Goal: Navigation & Orientation: Find specific page/section

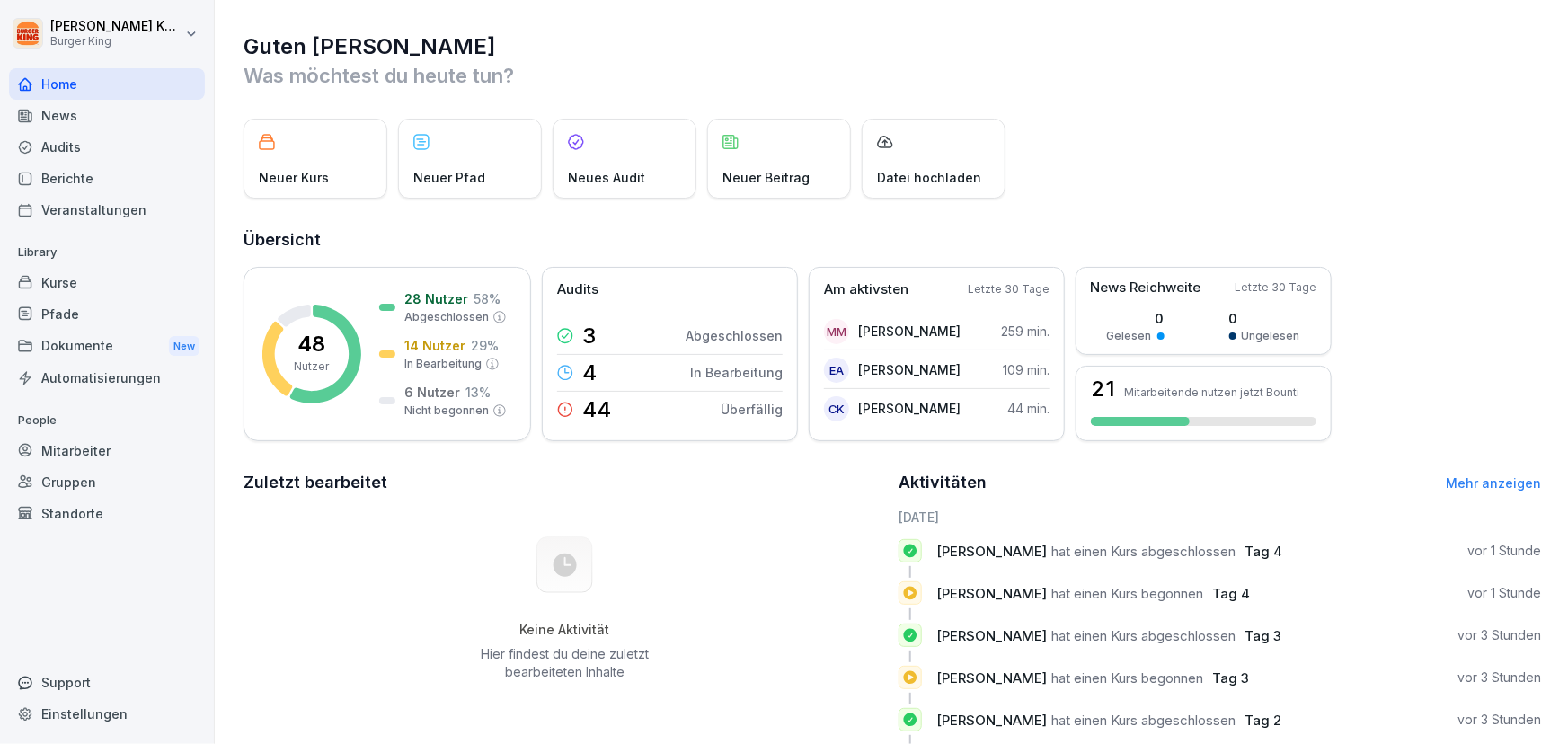
click at [67, 173] on div "Berichte" at bounding box center [107, 178] width 196 height 31
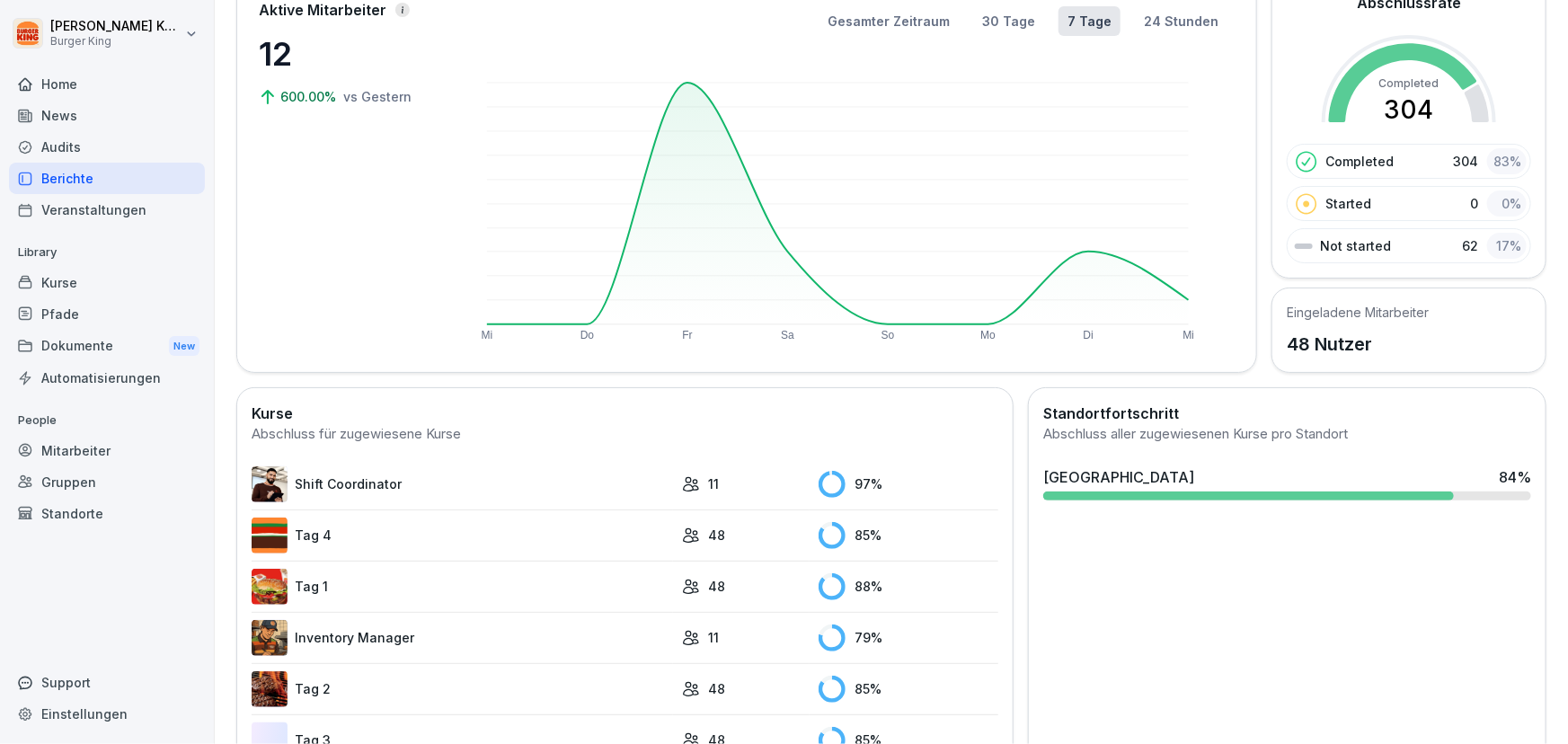
scroll to position [163, 0]
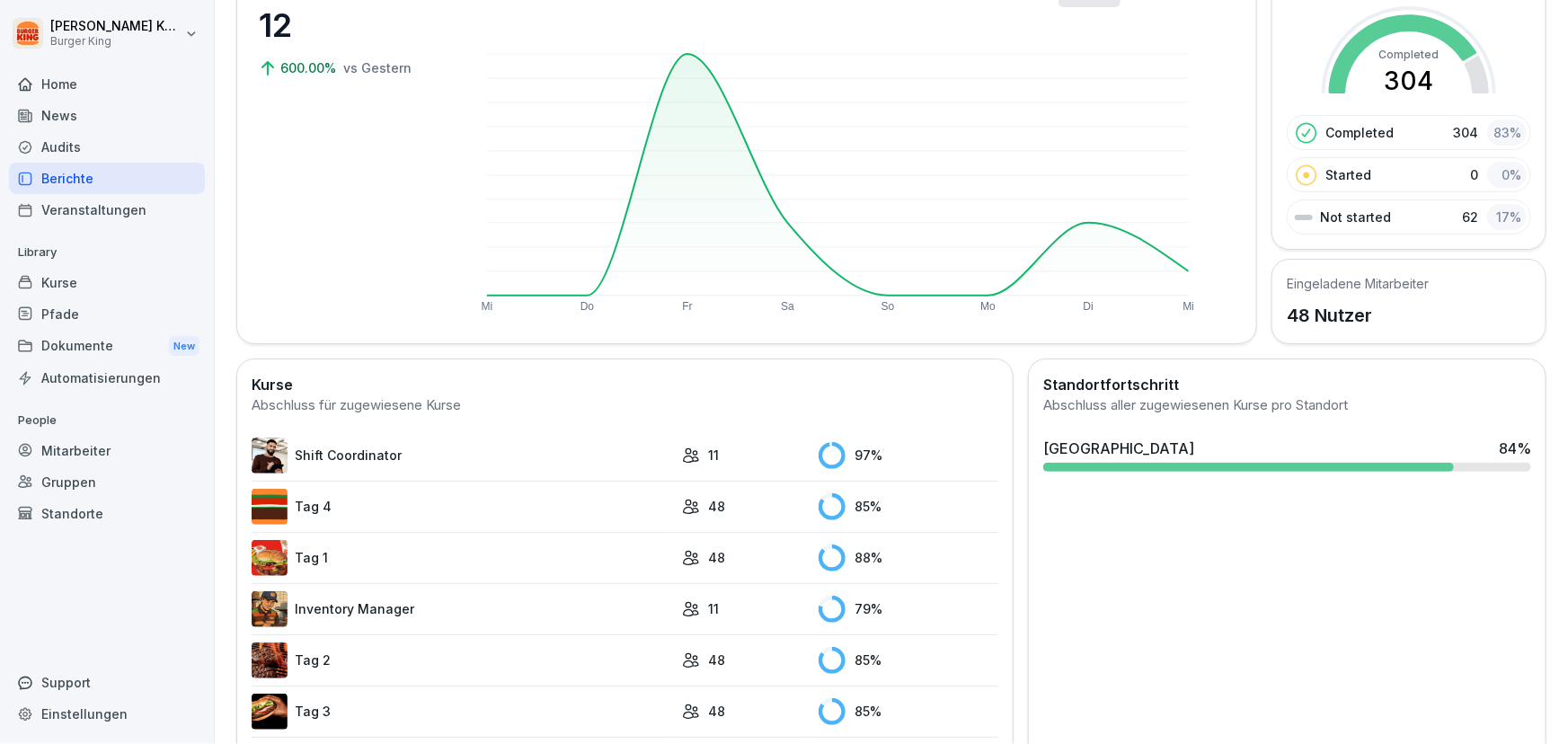
click at [361, 600] on link "Inventory Manager" at bounding box center [463, 609] width 421 height 36
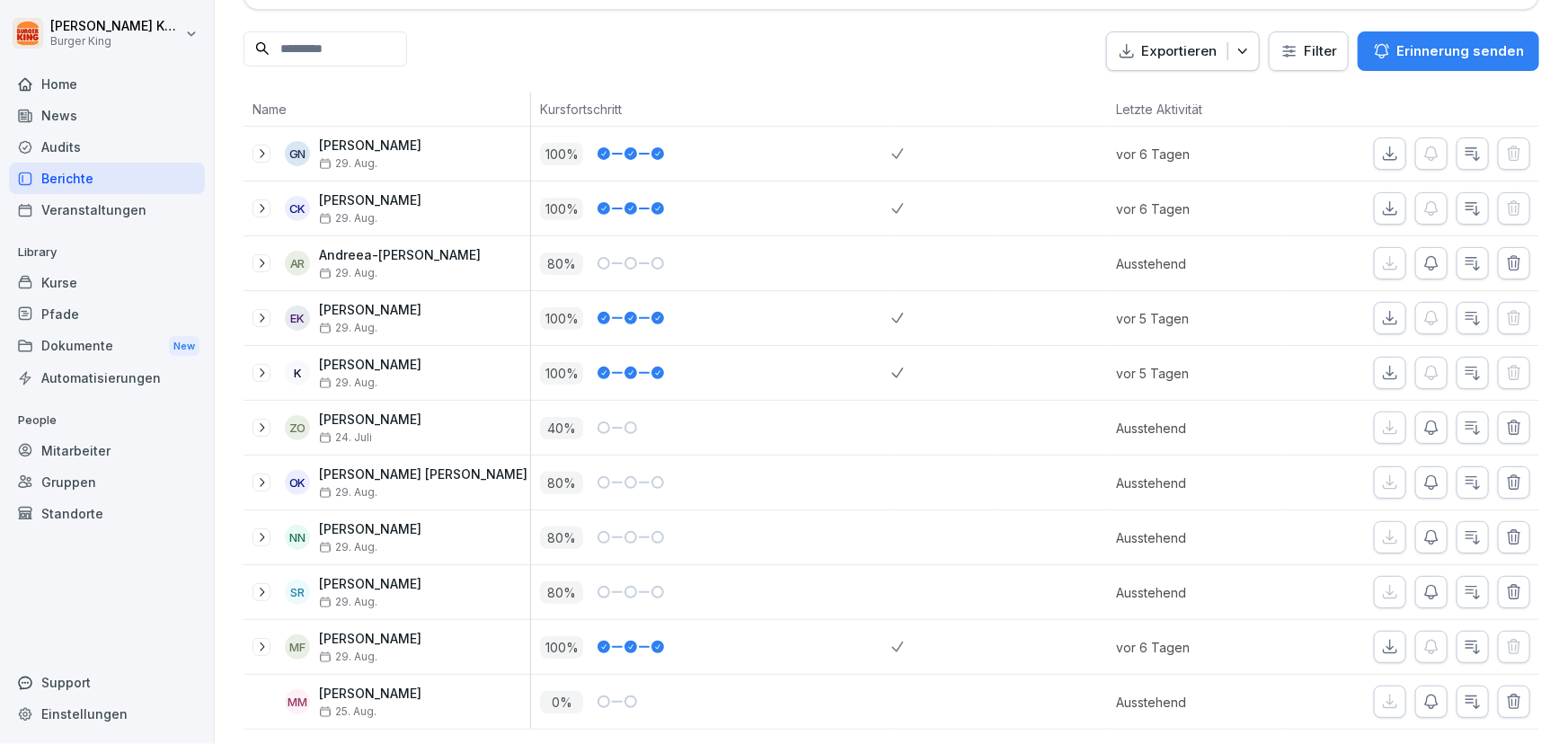
scroll to position [80, 0]
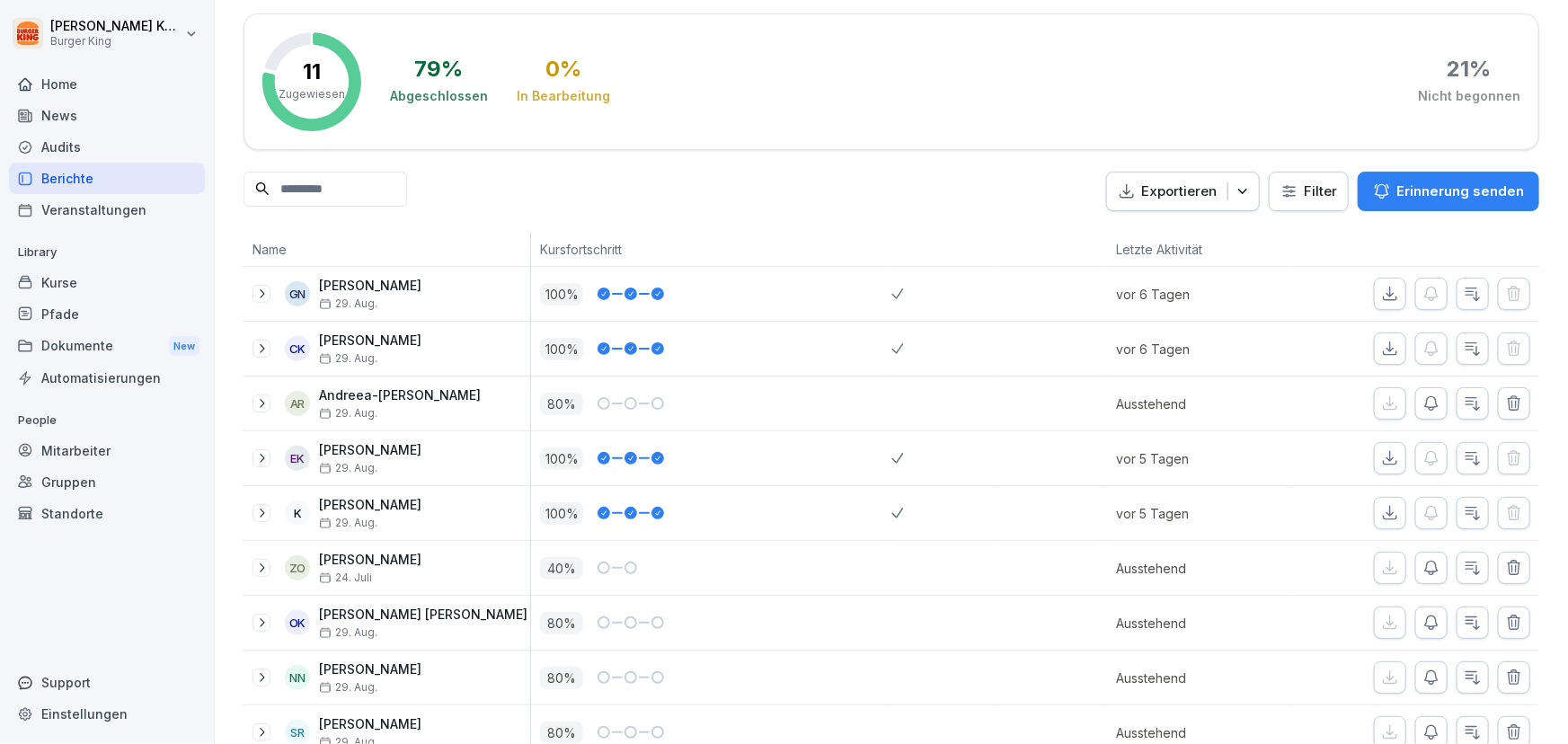
click at [90, 177] on div "Berichte" at bounding box center [107, 178] width 196 height 31
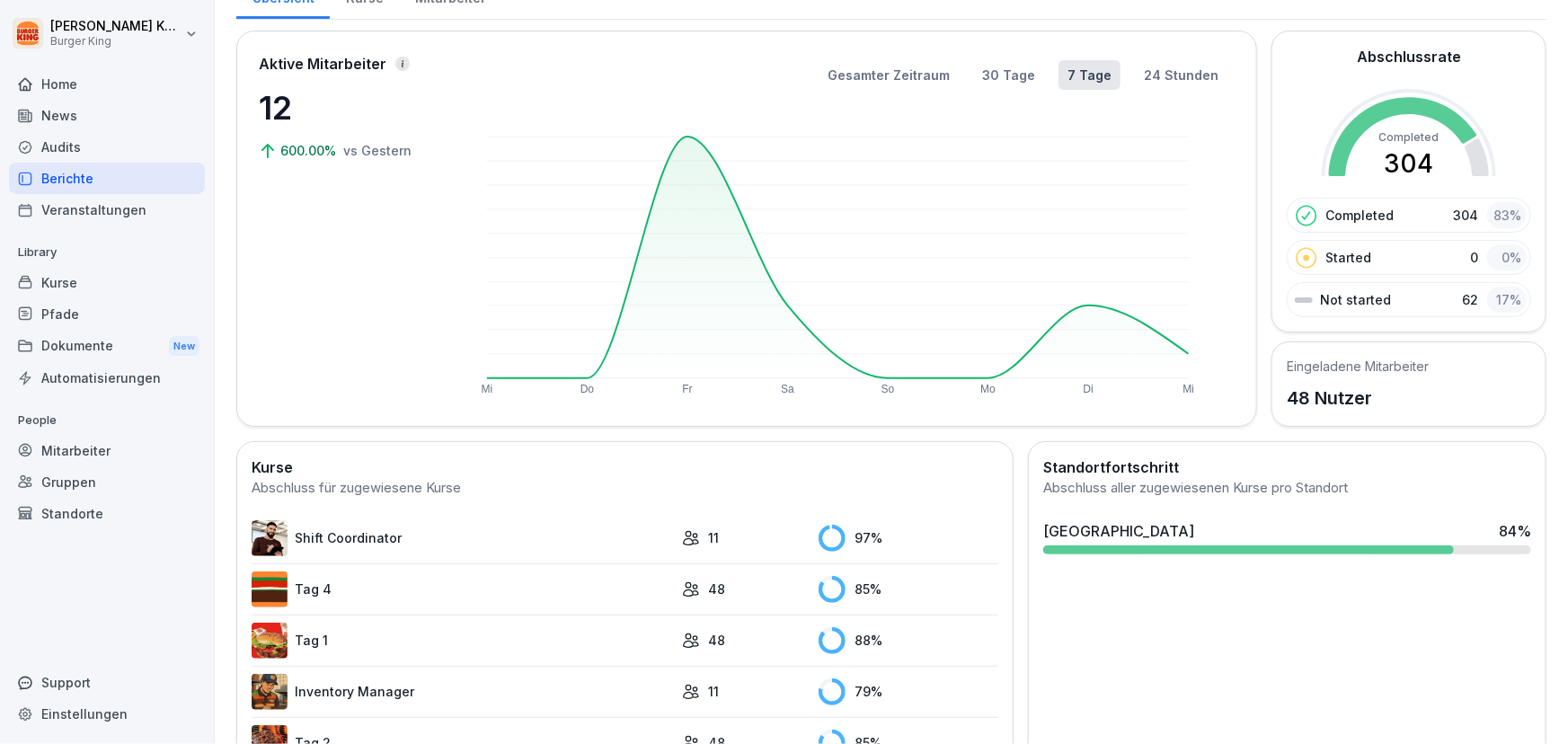
click at [333, 690] on link "Inventory Manager" at bounding box center [463, 692] width 421 height 36
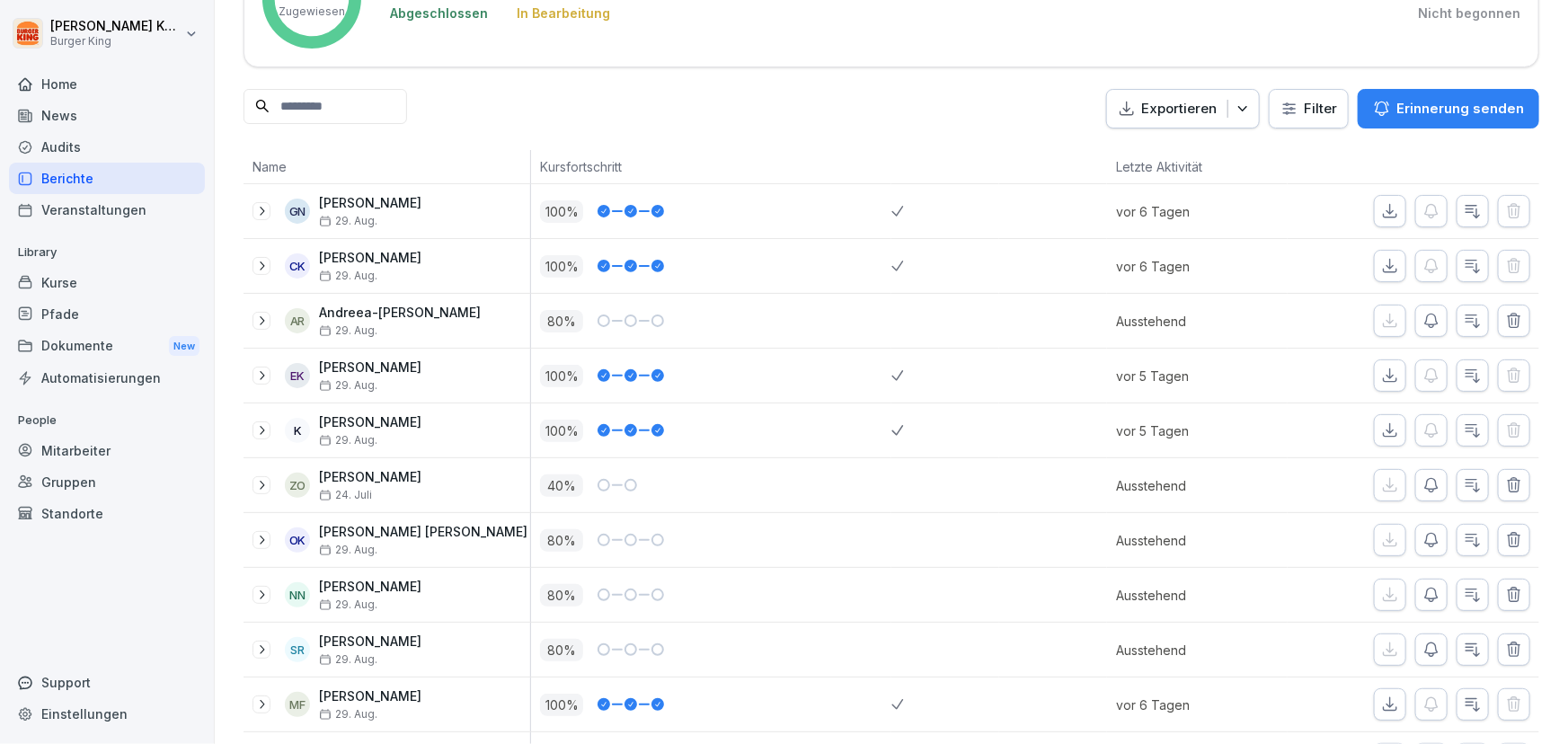
scroll to position [243, 0]
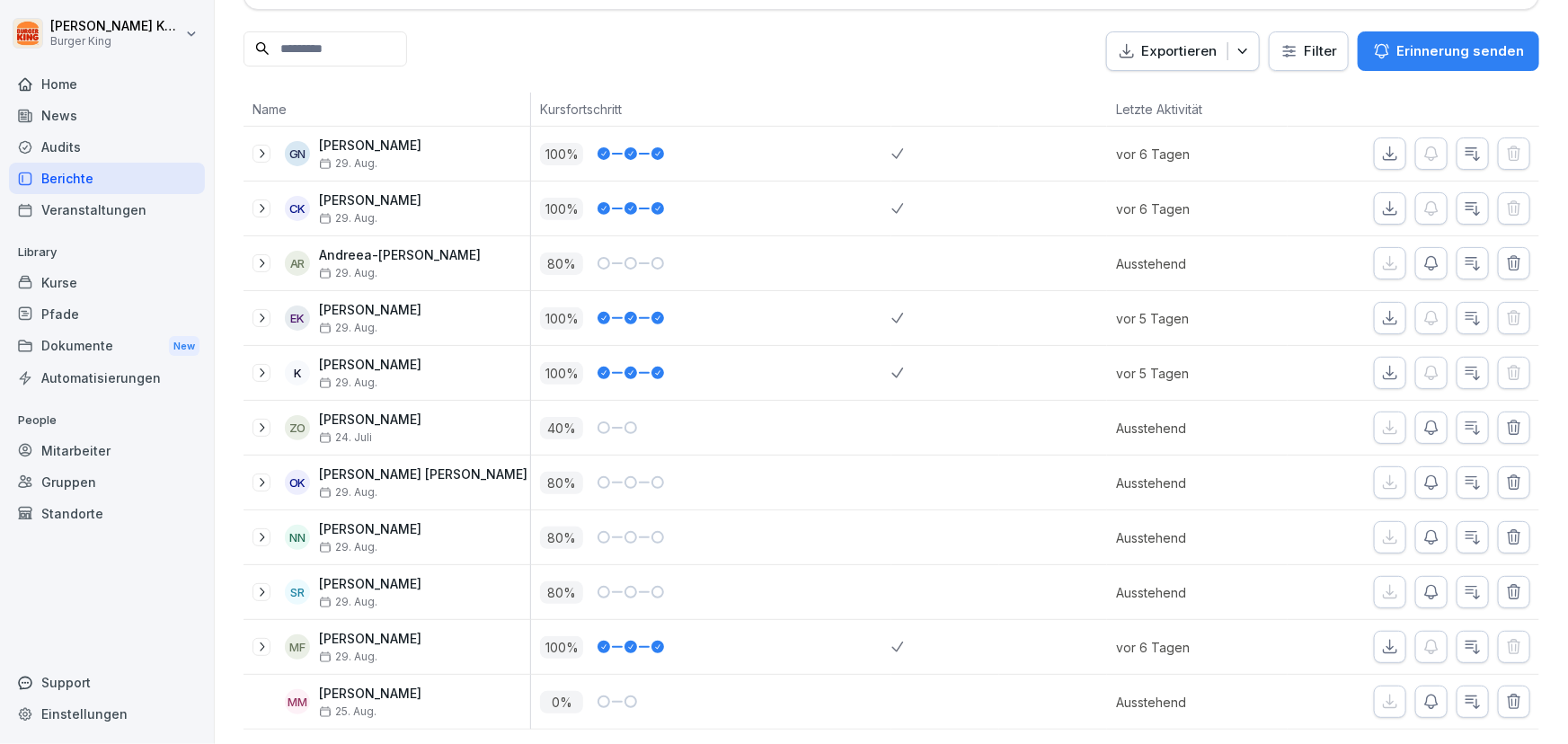
click at [124, 179] on div "Berichte" at bounding box center [107, 178] width 196 height 31
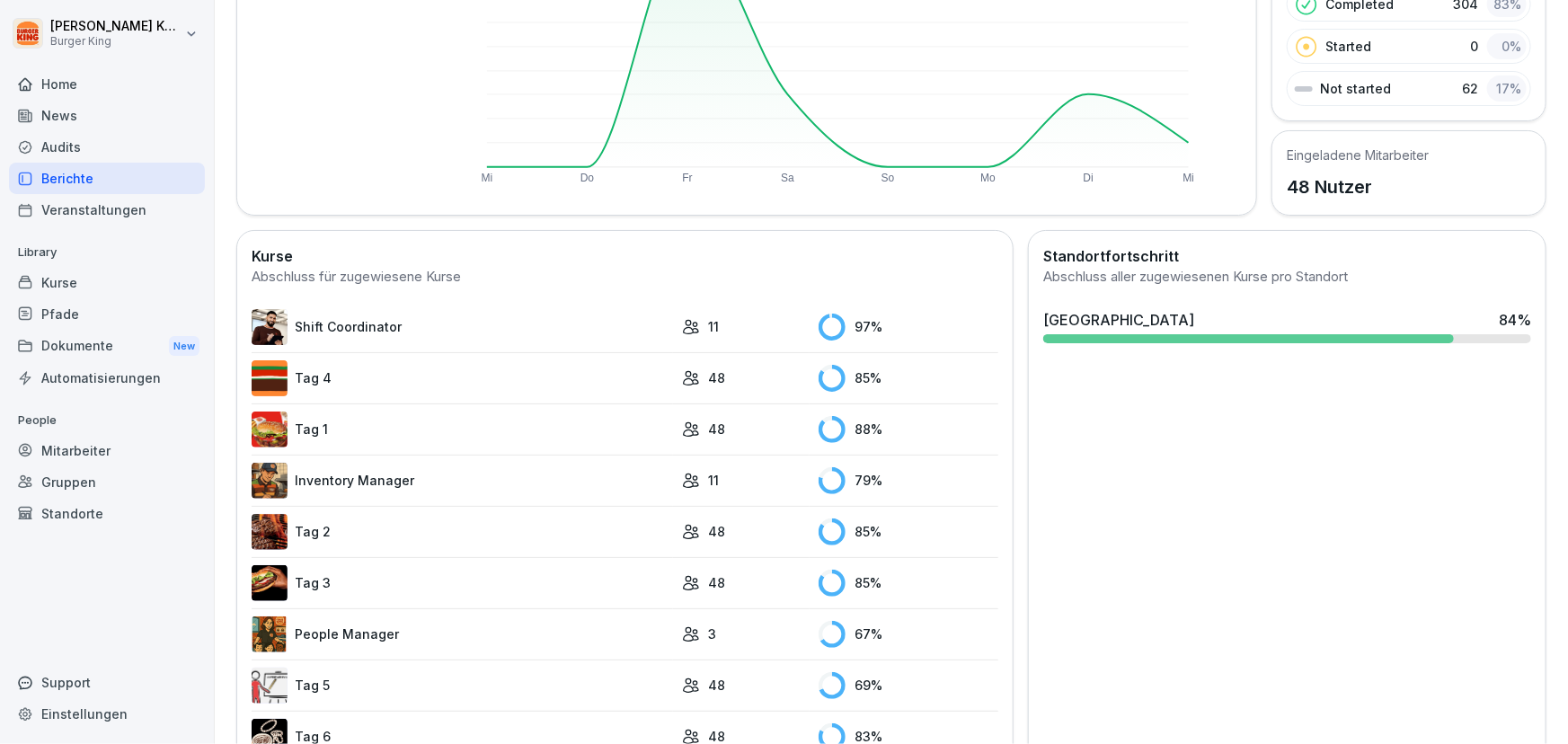
scroll to position [349, 0]
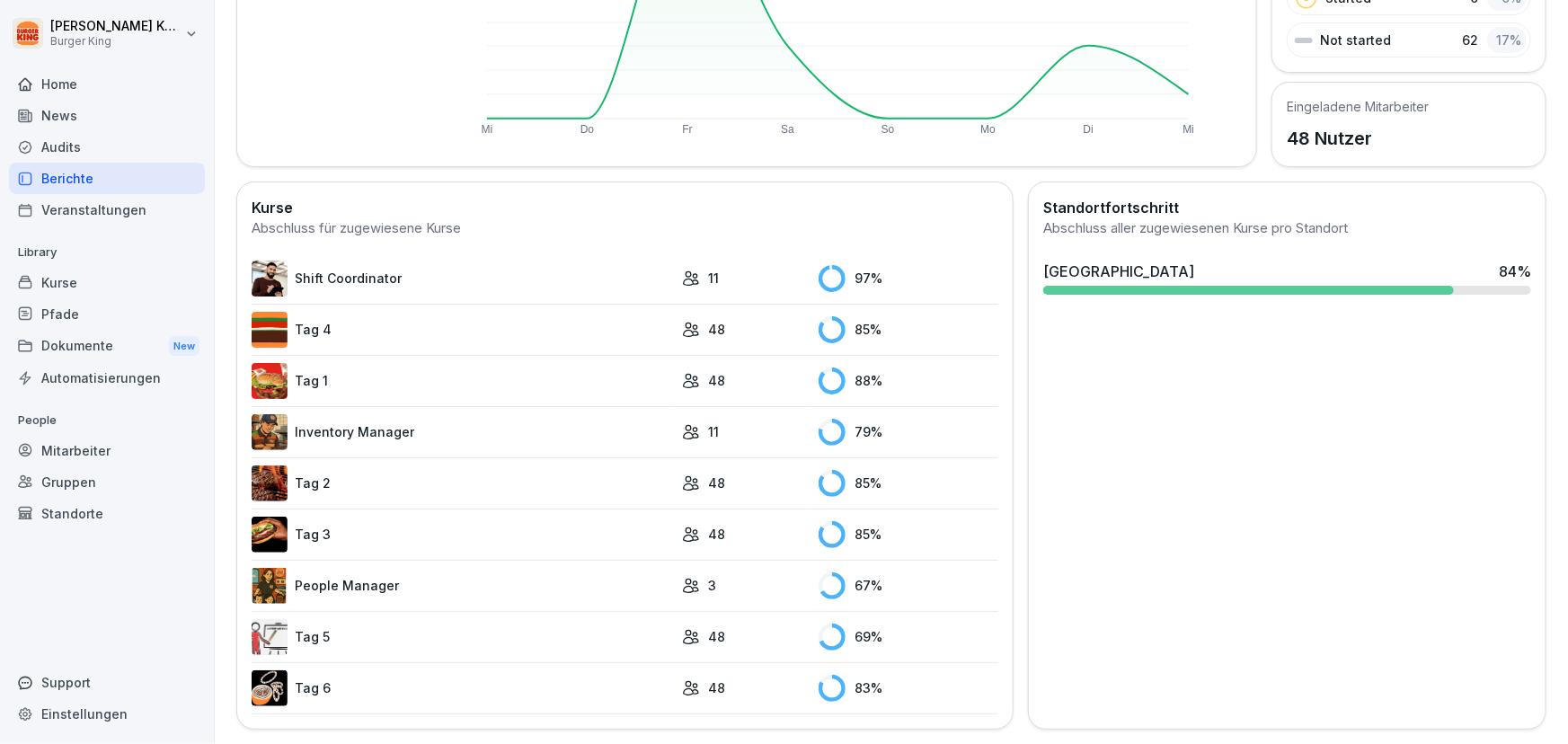
click at [346, 560] on td "People Manager" at bounding box center [463, 586] width 421 height 52
click at [338, 572] on link "People Manager" at bounding box center [463, 586] width 421 height 36
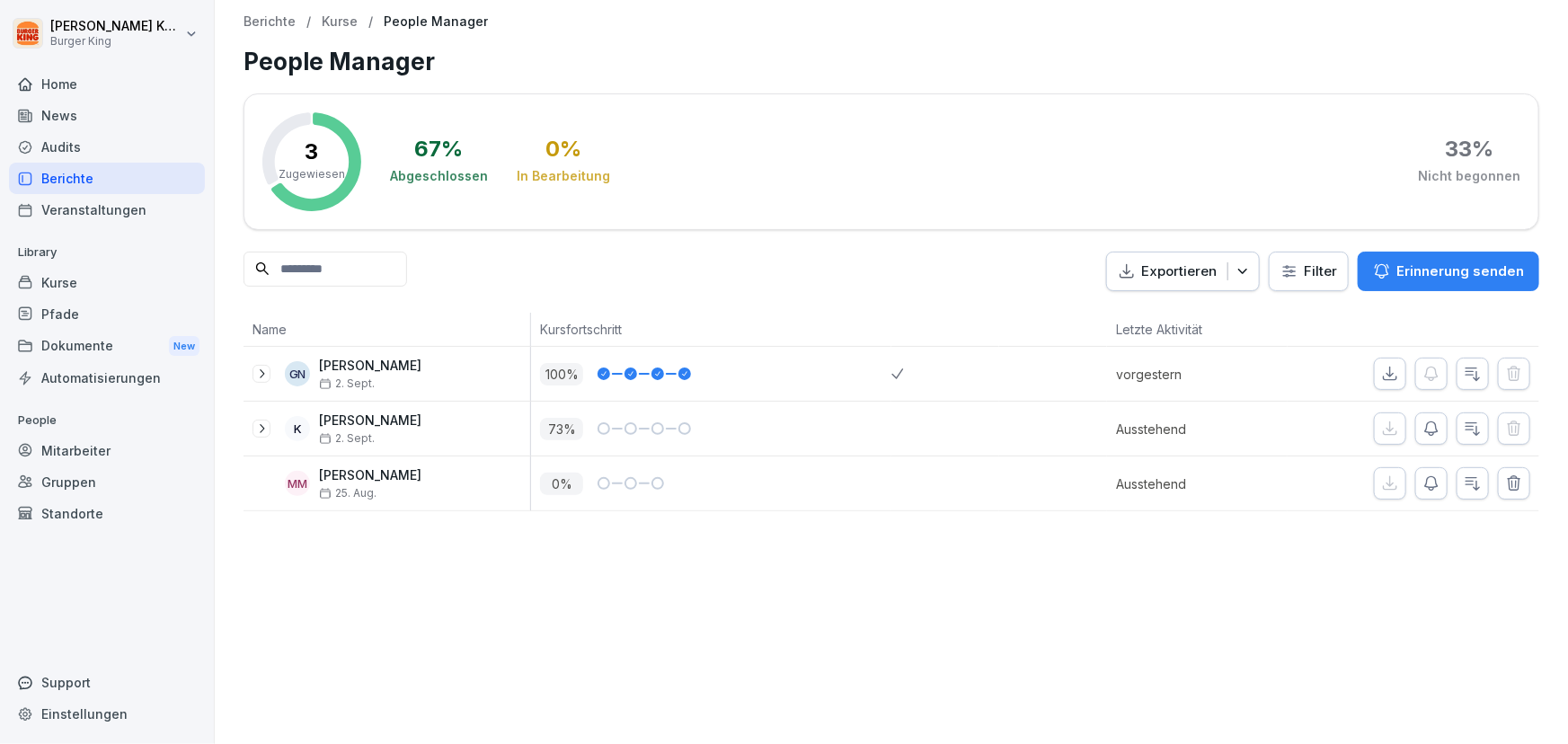
click at [92, 180] on div "Berichte" at bounding box center [107, 178] width 196 height 31
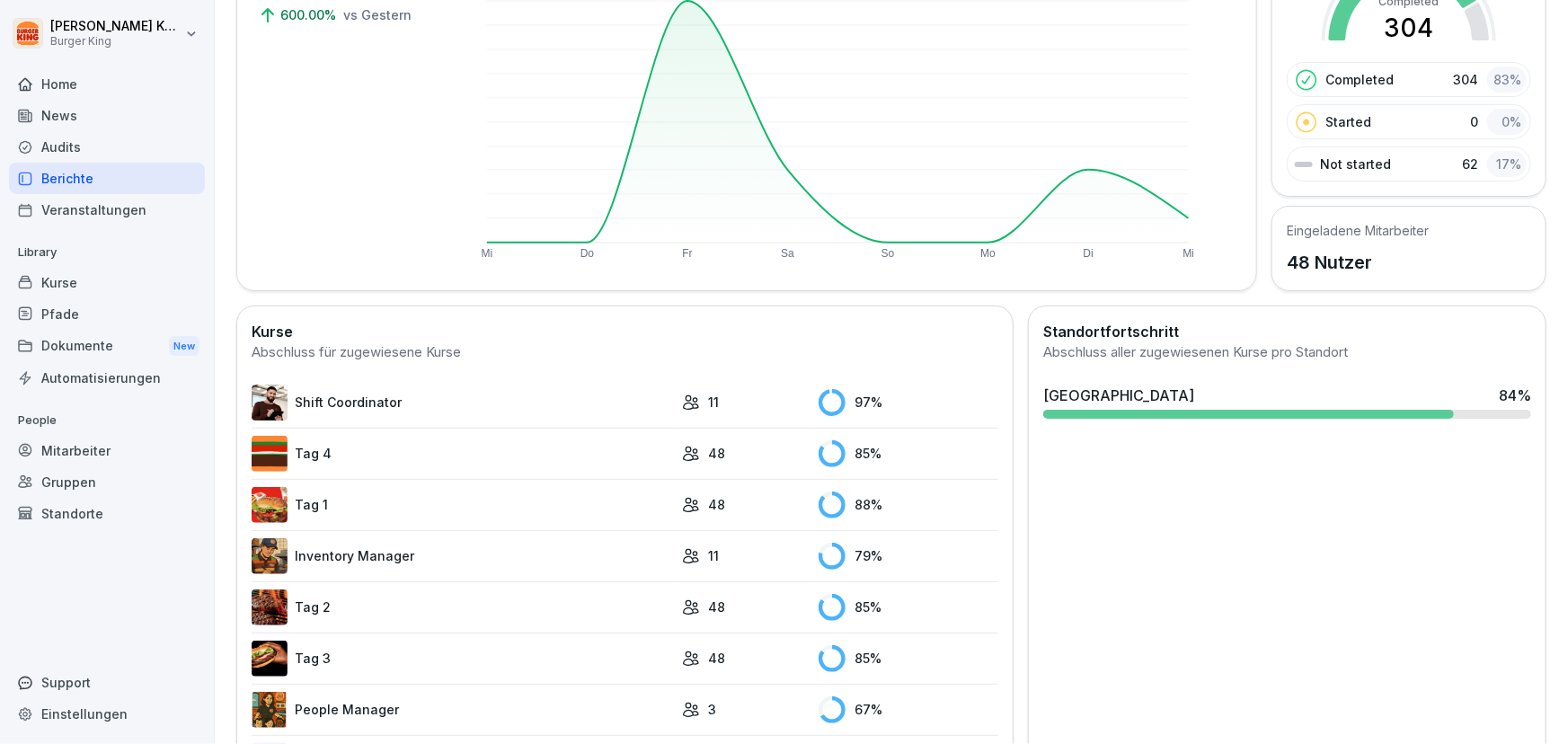
scroll to position [245, 0]
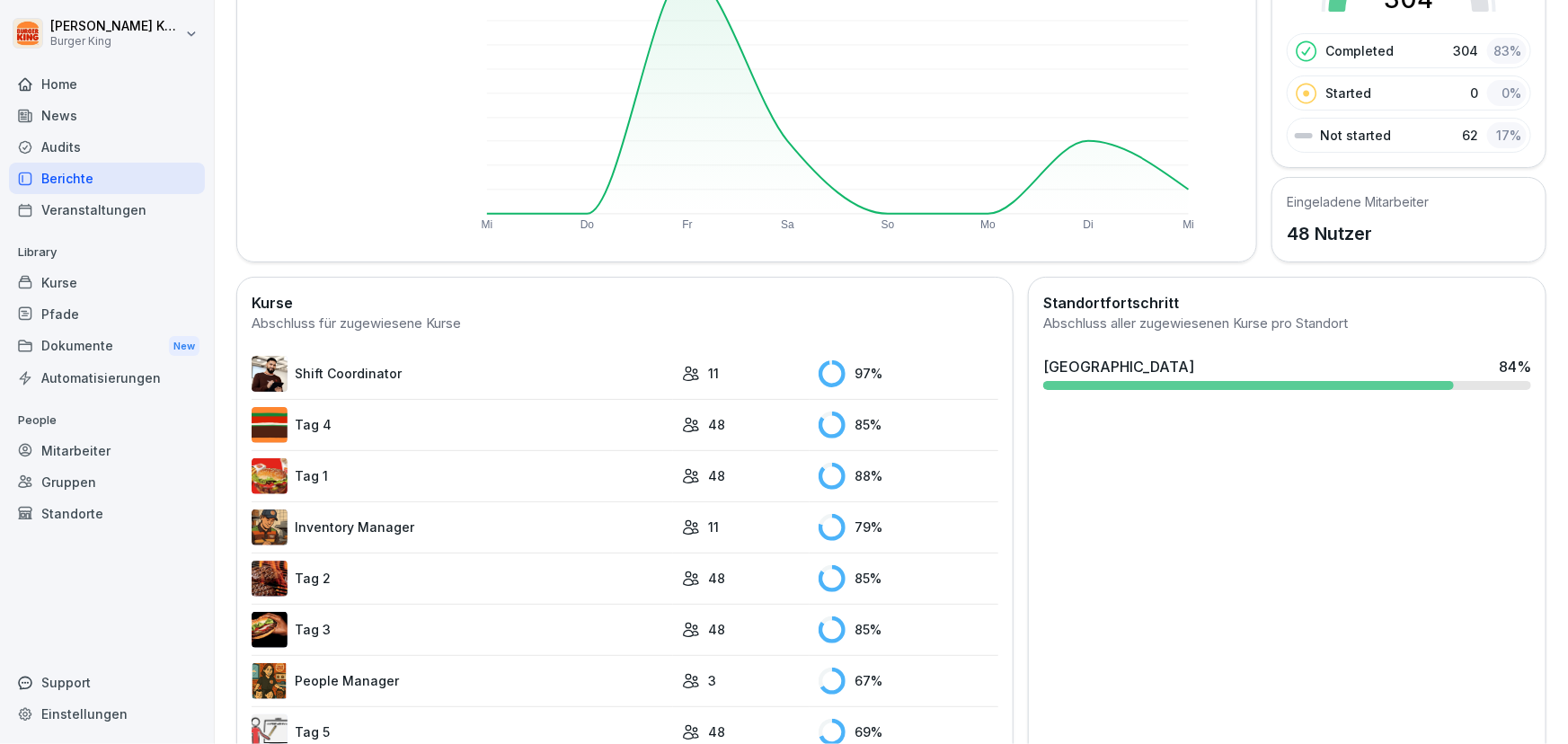
click at [326, 674] on link "People Manager" at bounding box center [463, 681] width 421 height 36
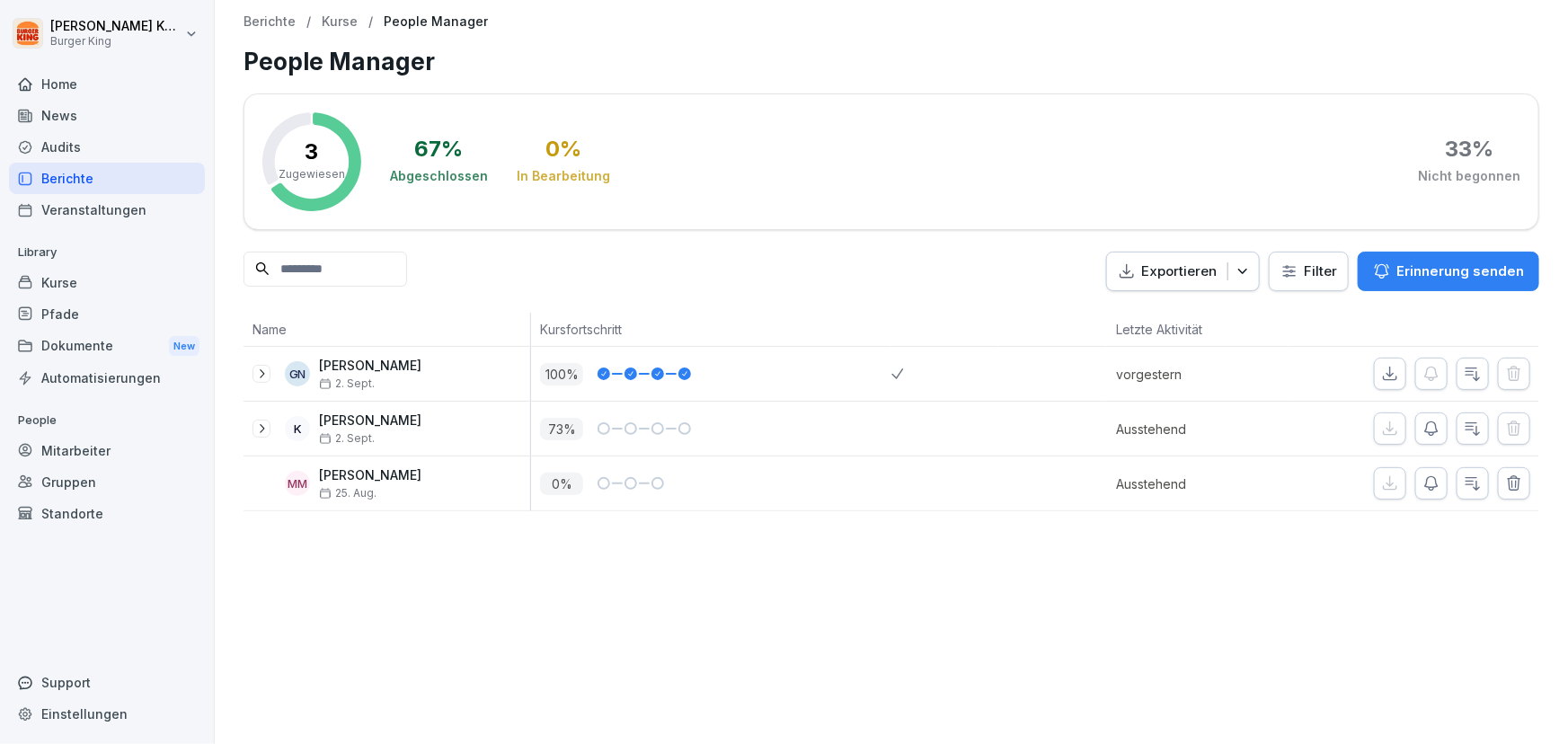
click at [104, 179] on div "Berichte" at bounding box center [107, 178] width 196 height 31
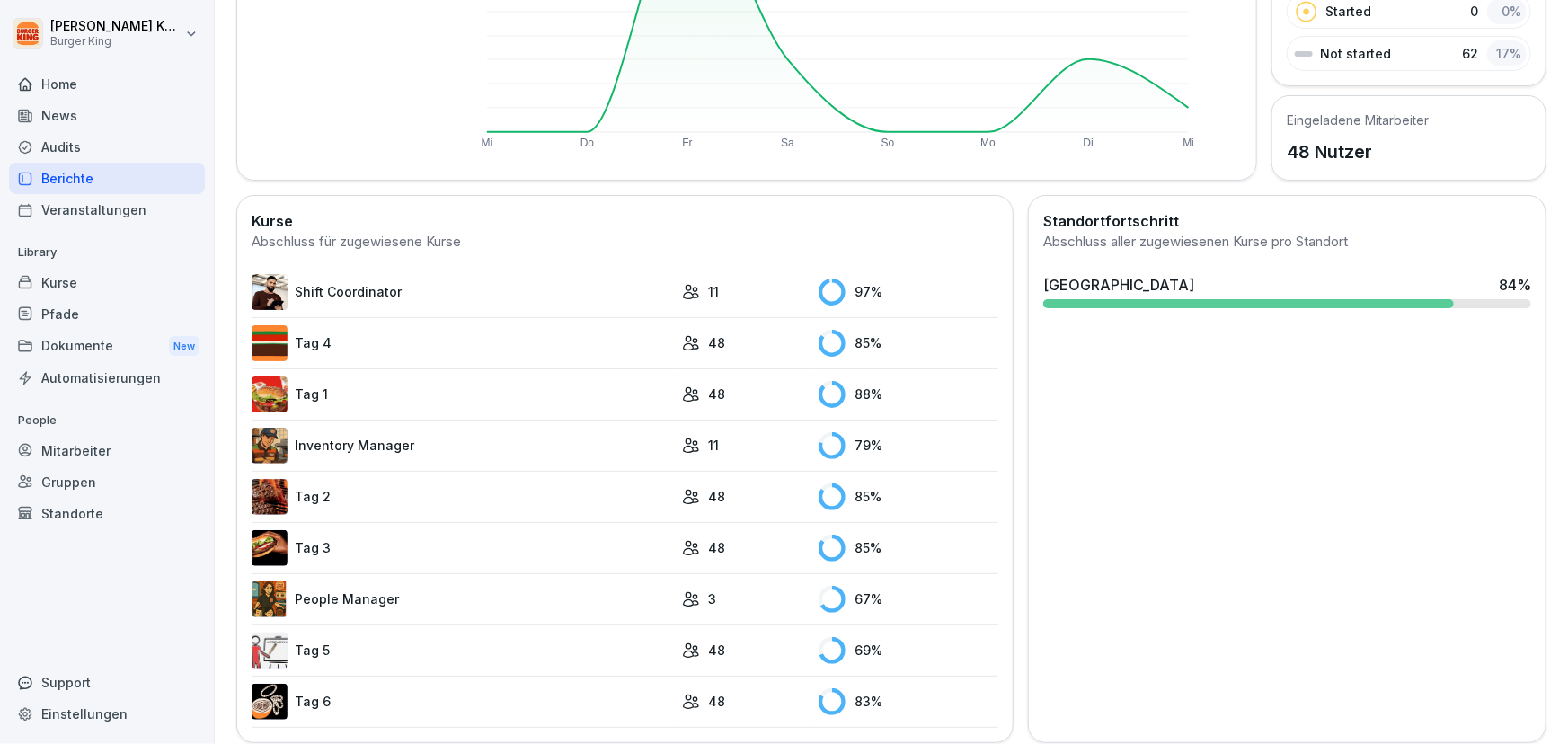
scroll to position [349, 0]
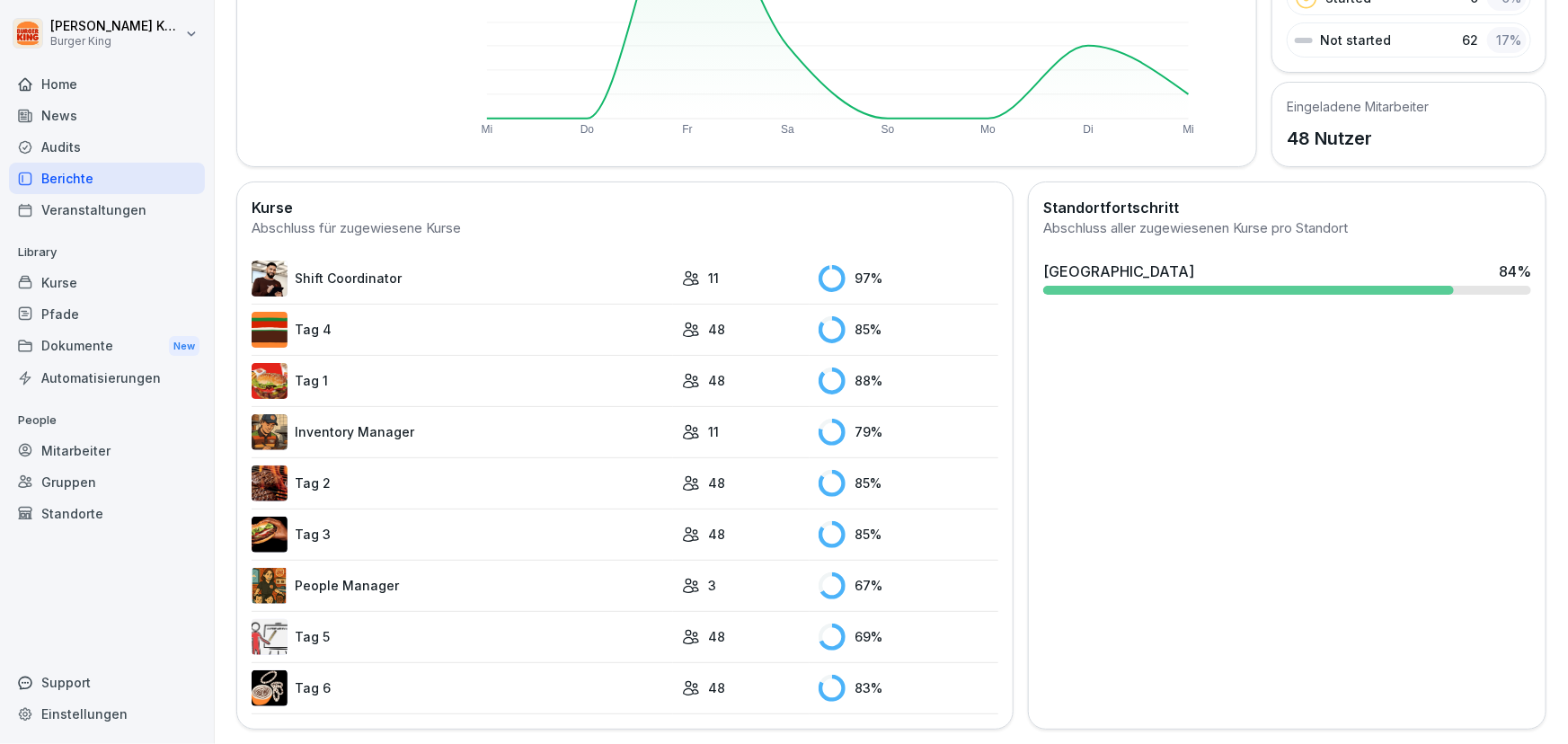
click at [73, 451] on div "Mitarbeiter" at bounding box center [107, 451] width 196 height 31
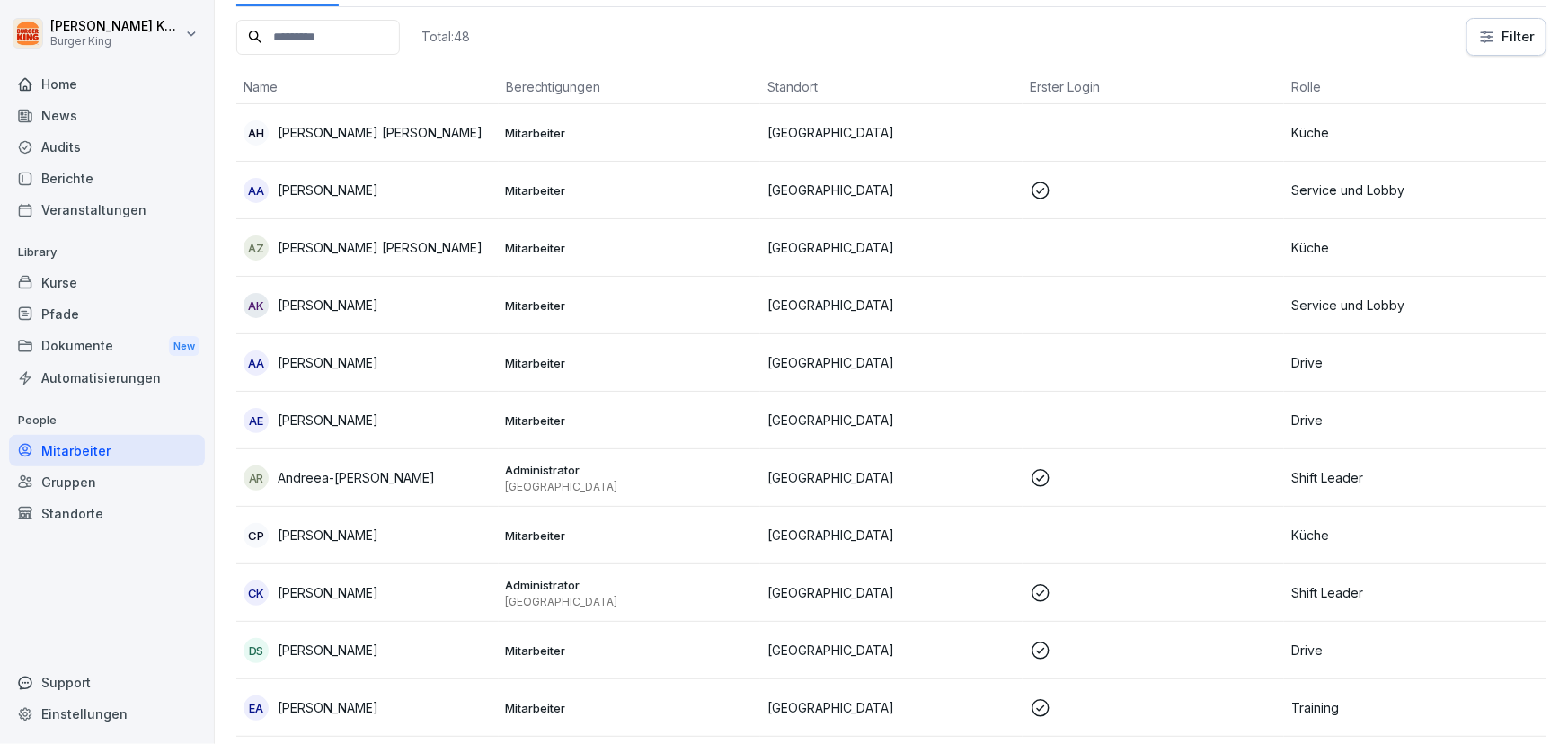
scroll to position [18, 0]
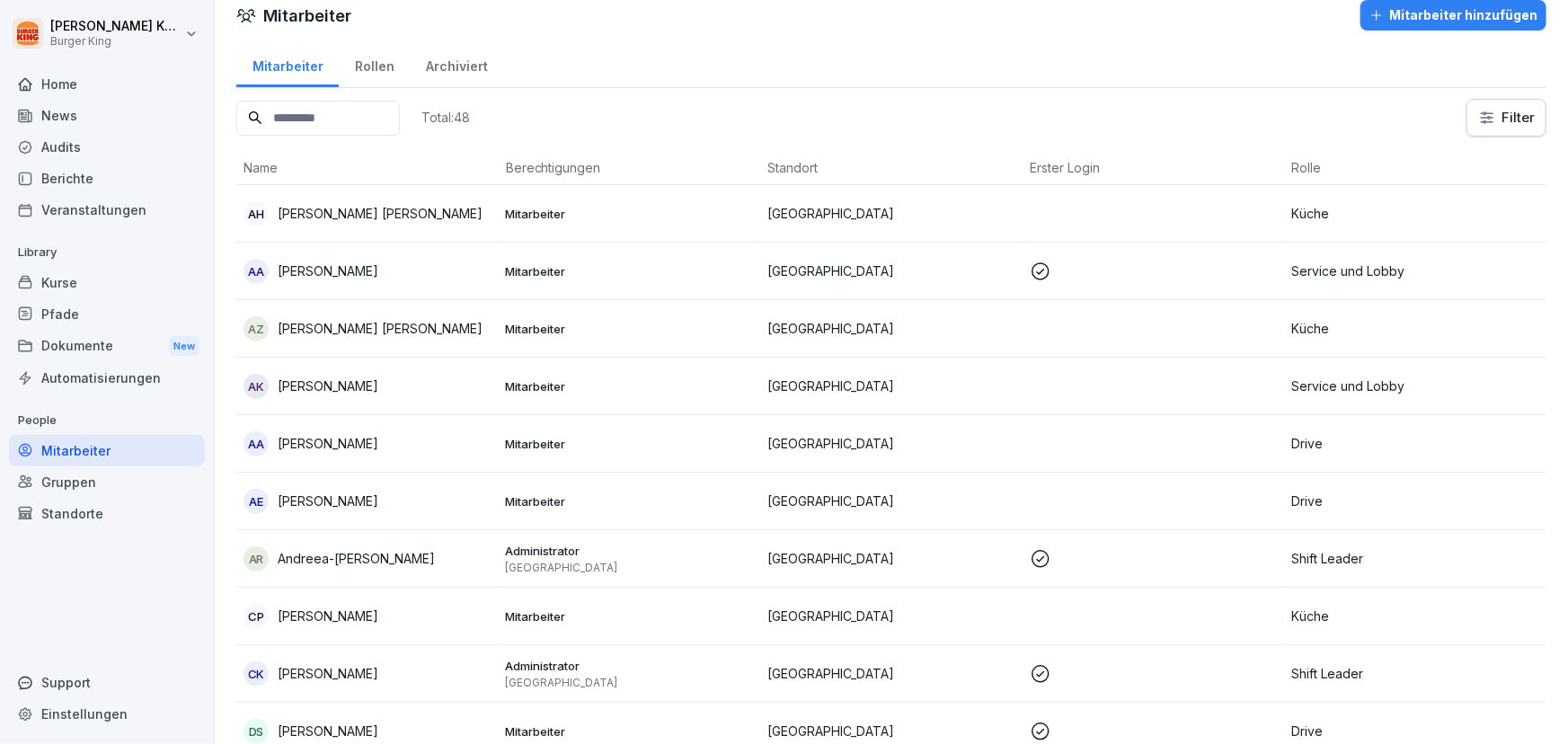
drag, startPoint x: 324, startPoint y: 243, endPoint x: 369, endPoint y: 62, distance: 186.5
click at [369, 62] on div "Rollen" at bounding box center [373, 64] width 71 height 46
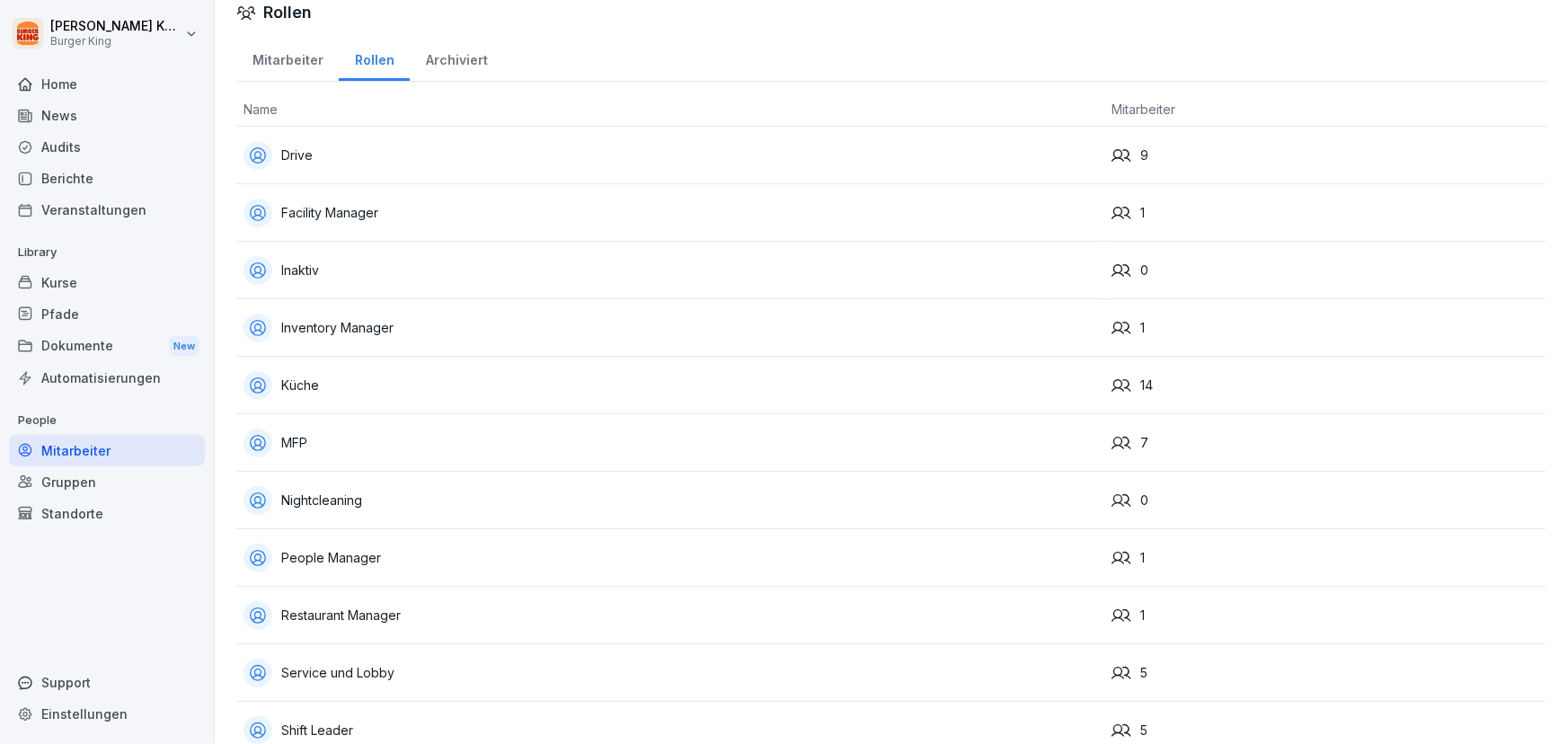
scroll to position [11, 0]
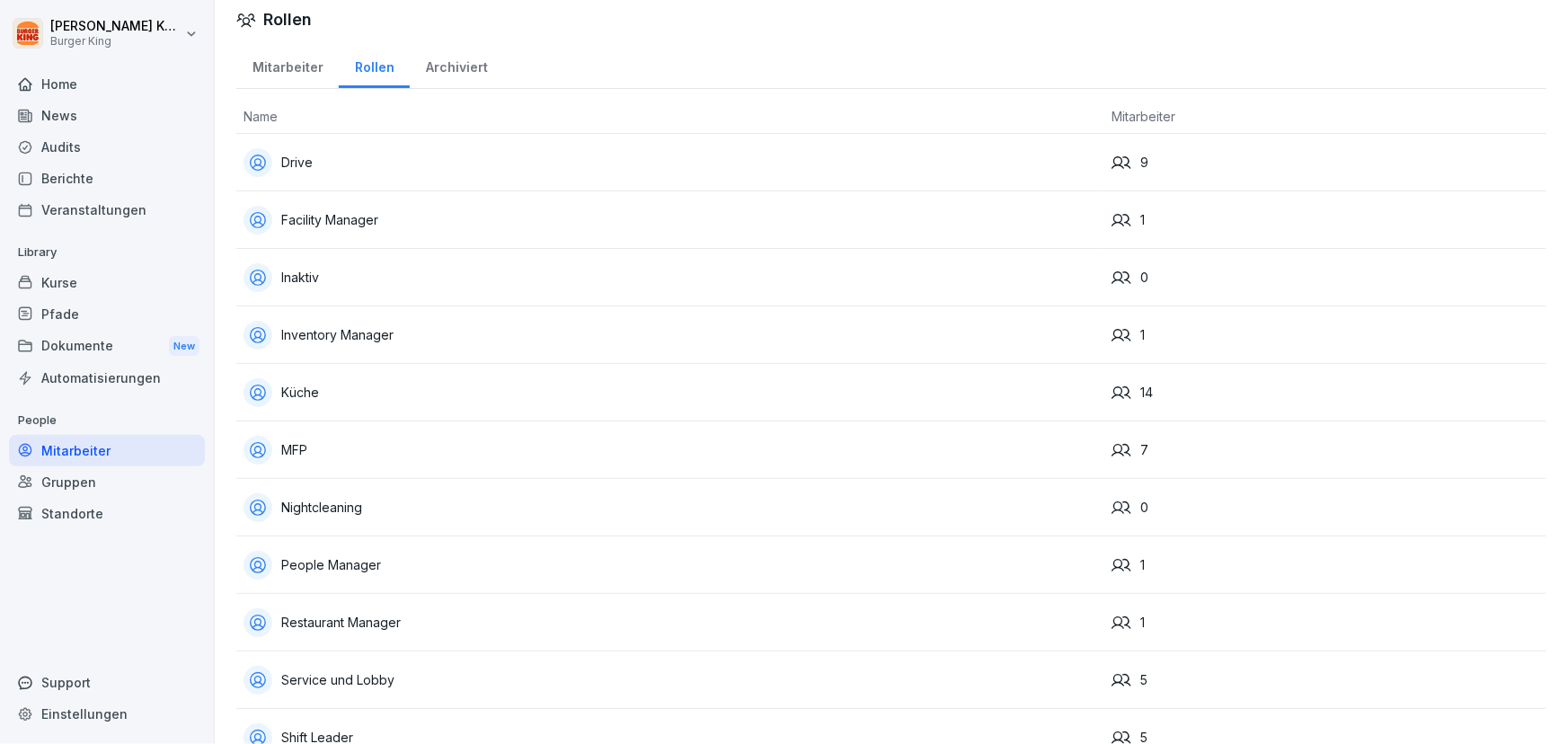
click at [436, 70] on div "Archiviert" at bounding box center [457, 65] width 94 height 46
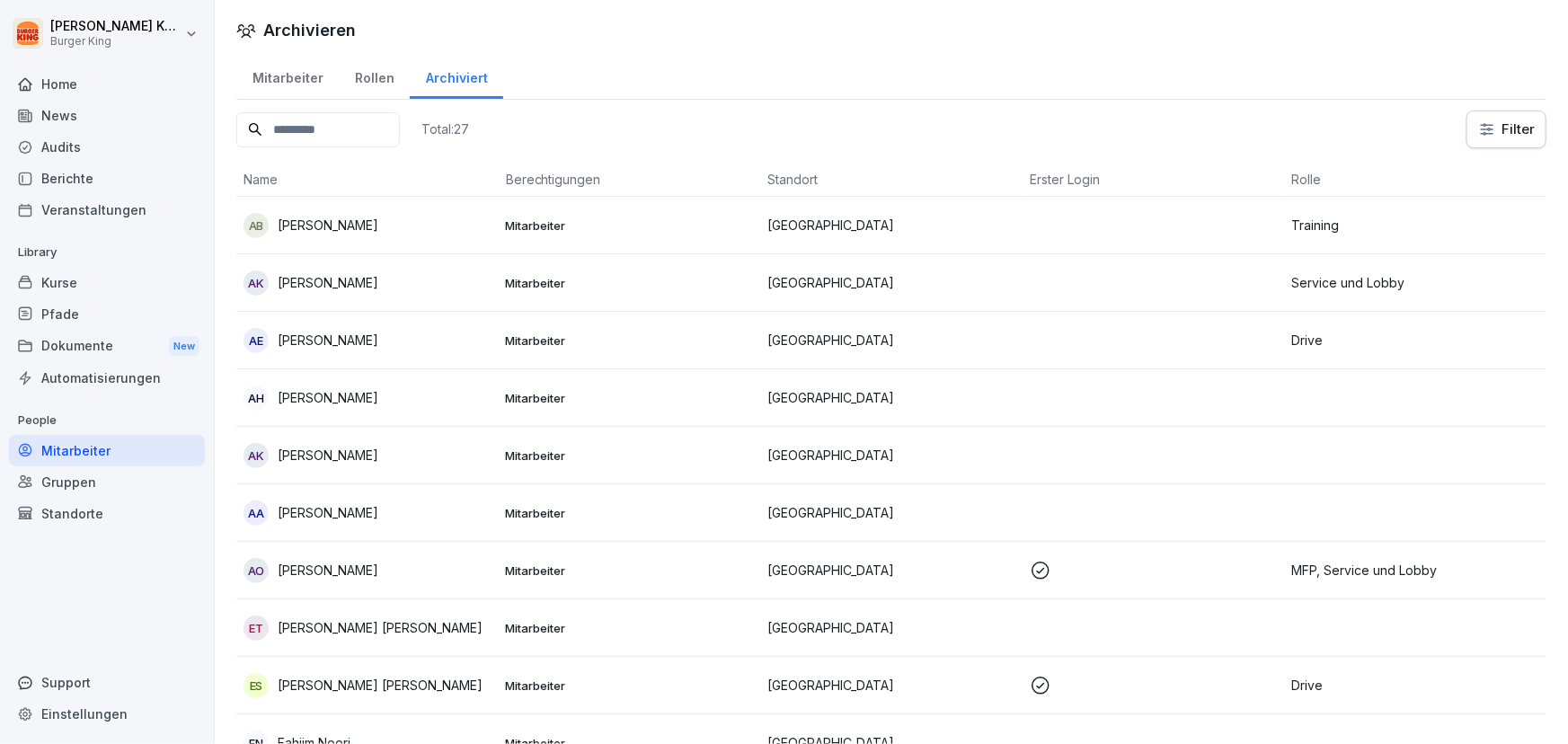
click at [279, 74] on div "Mitarbeiter" at bounding box center [287, 76] width 102 height 46
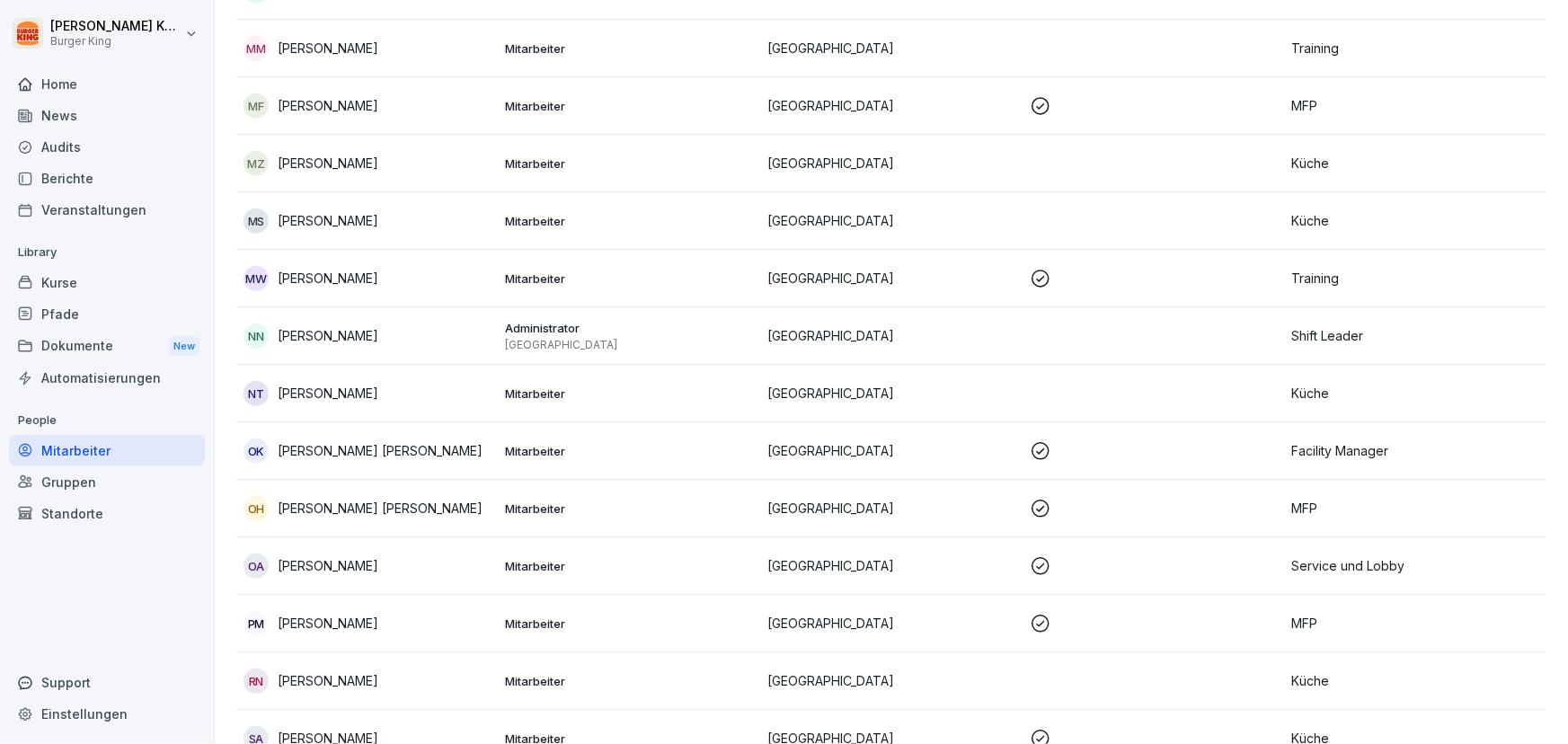
scroll to position [1716, 0]
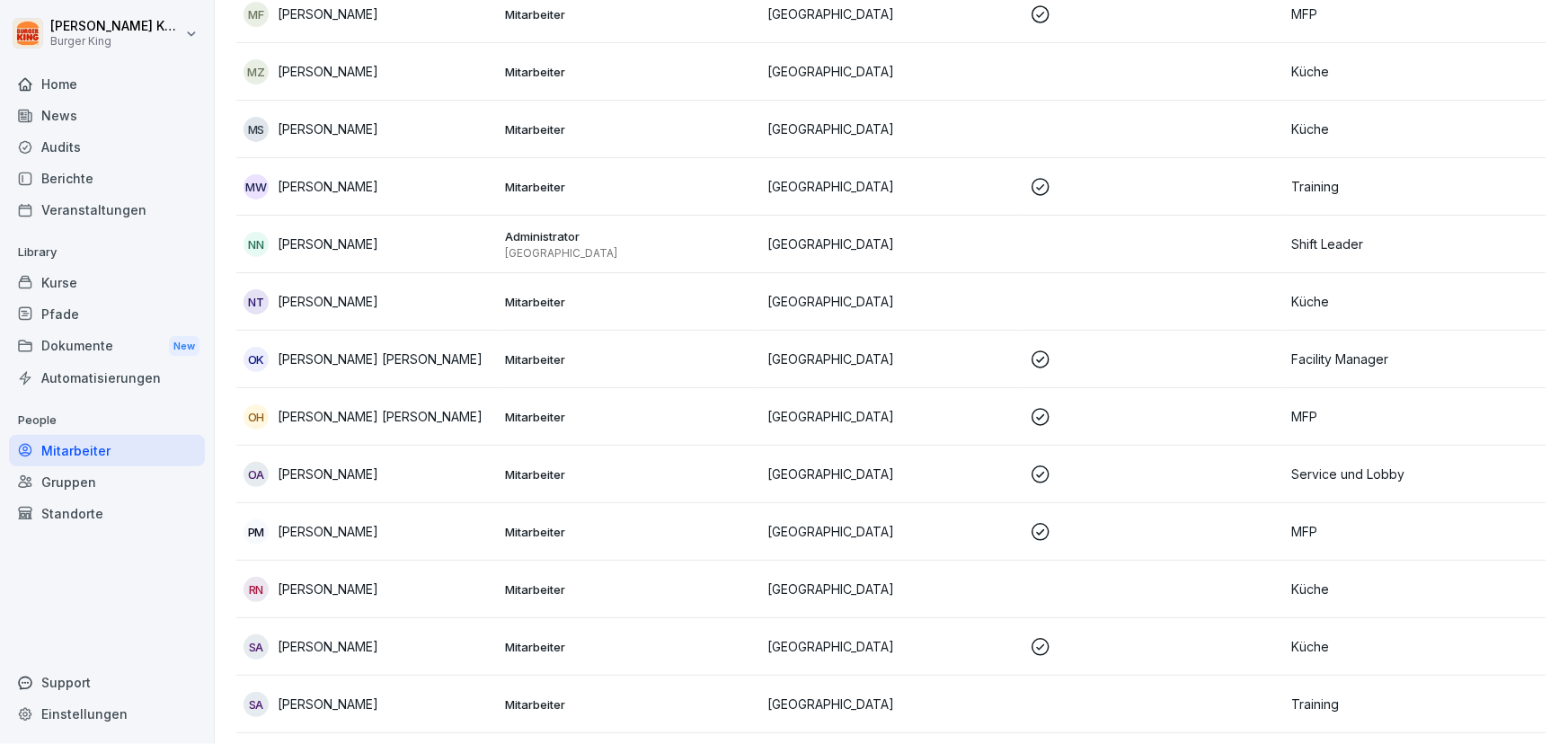
click at [93, 279] on div "Kurse" at bounding box center [107, 282] width 196 height 31
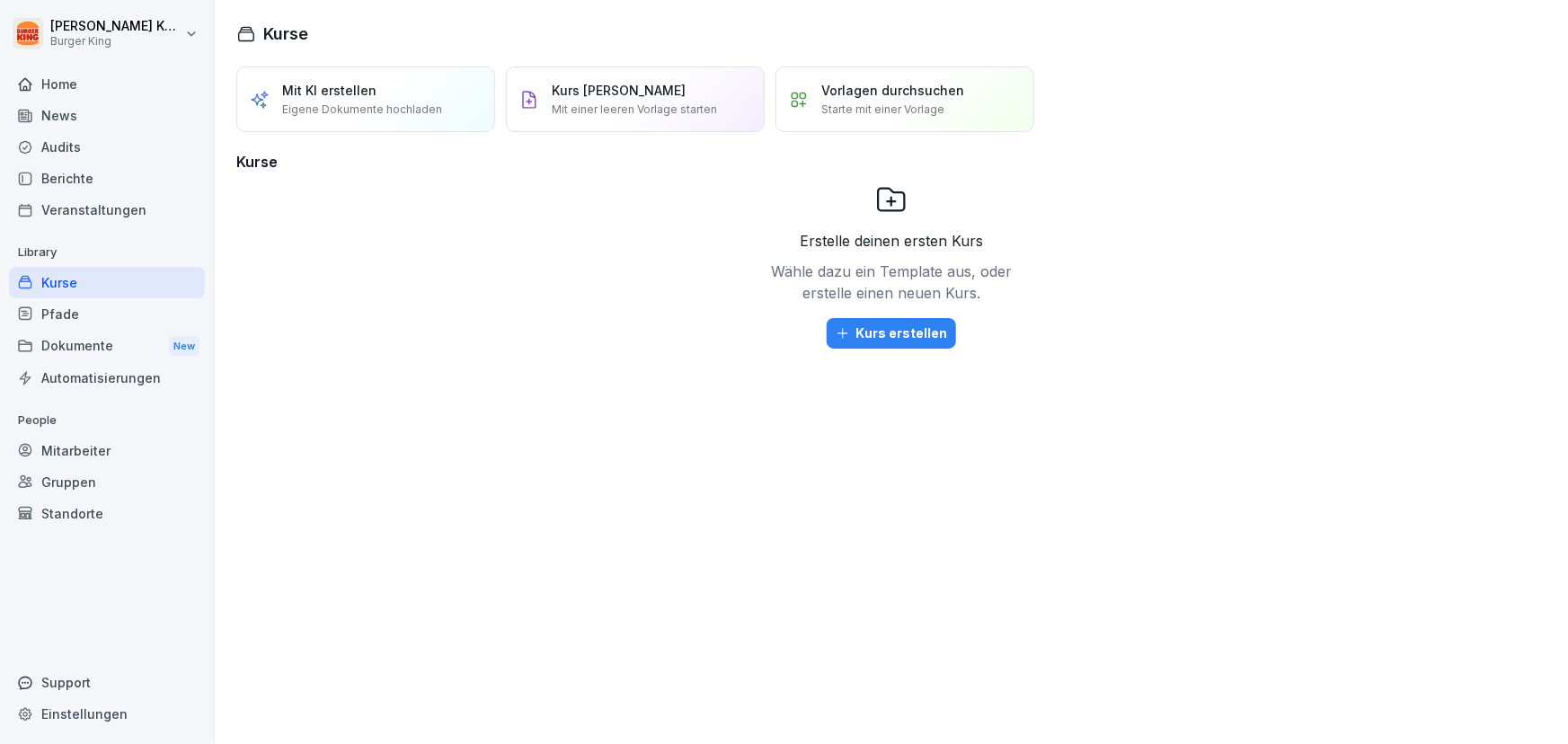
click at [67, 449] on div "Mitarbeiter" at bounding box center [107, 451] width 196 height 31
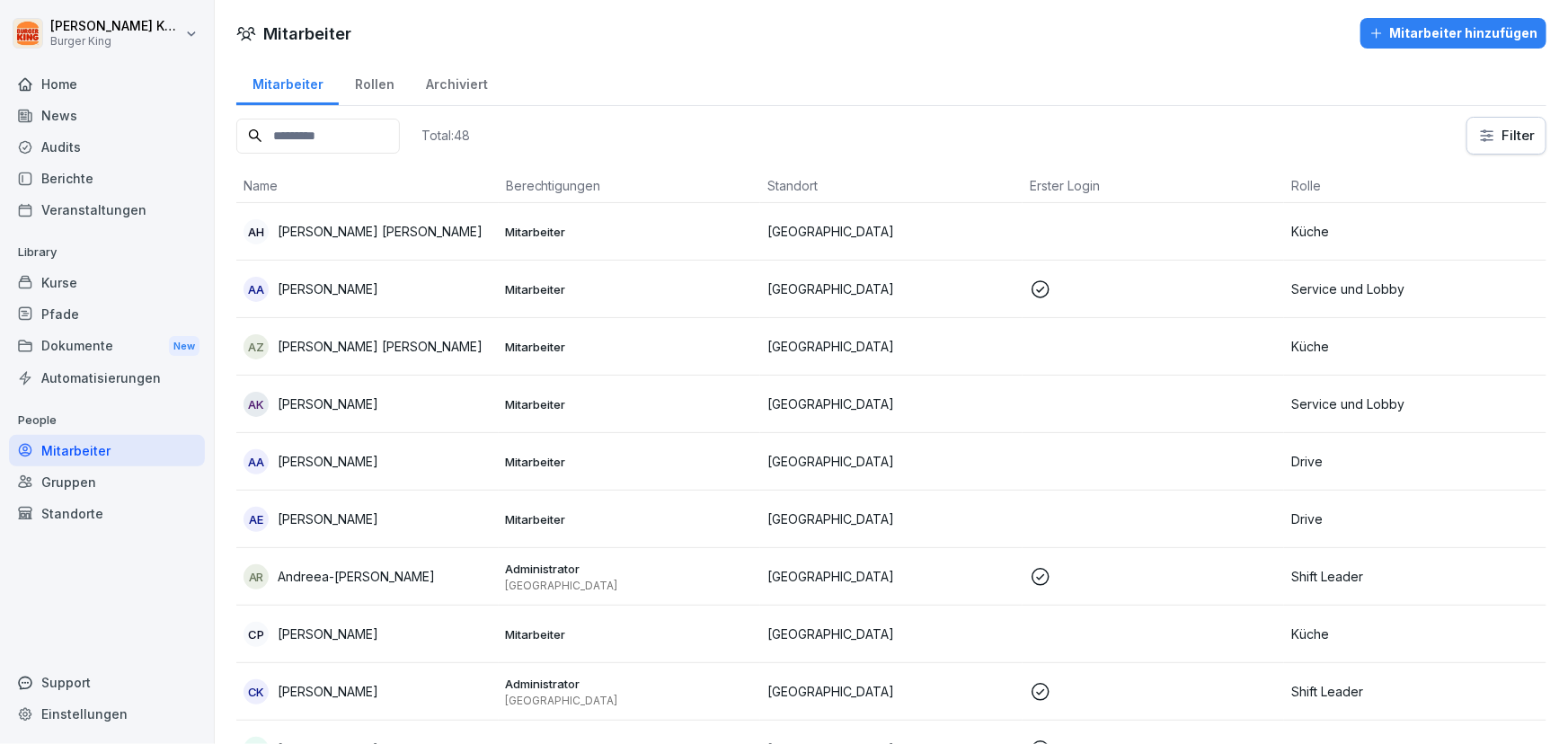
click at [71, 109] on div "News" at bounding box center [107, 115] width 196 height 31
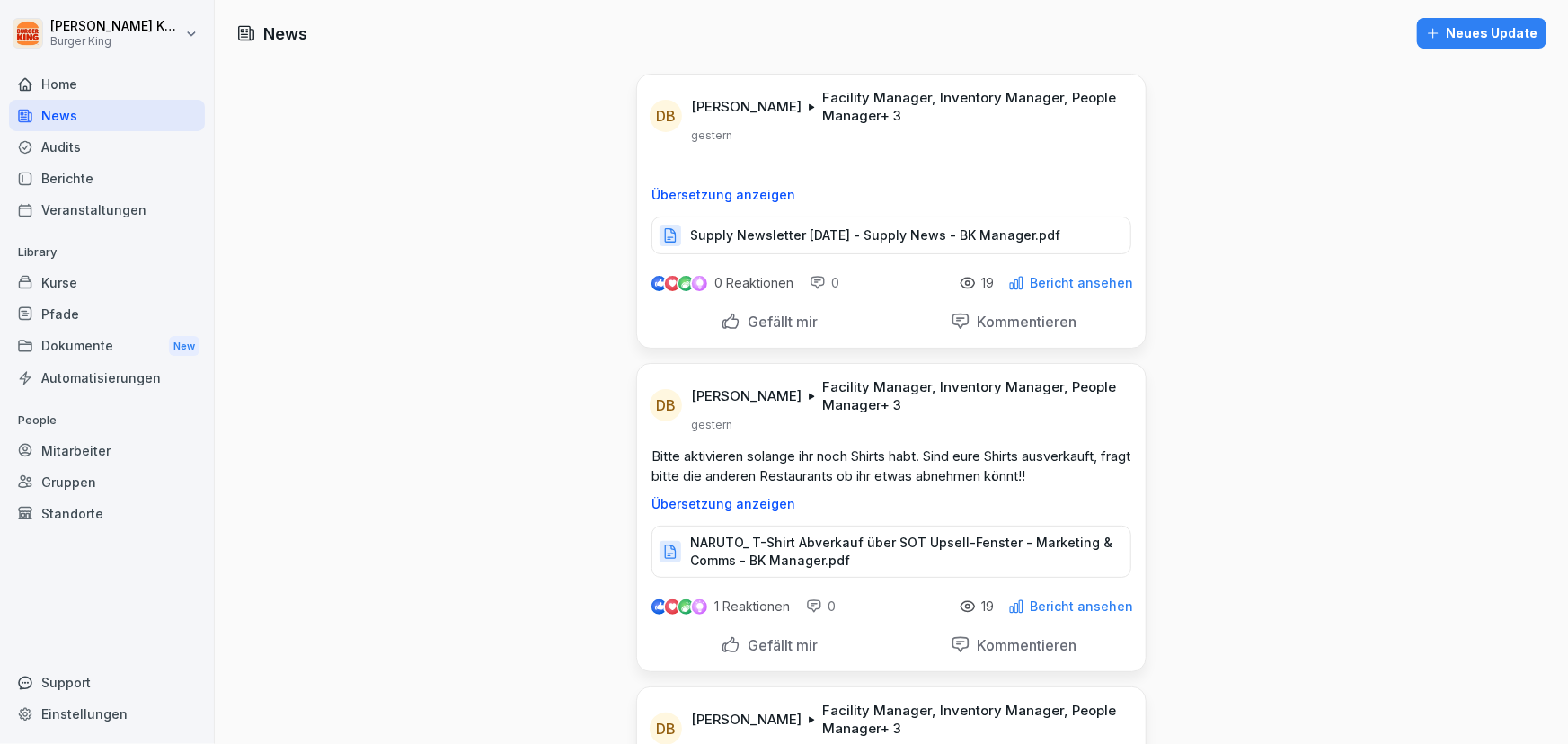
click at [74, 148] on div "Audits" at bounding box center [107, 147] width 196 height 31
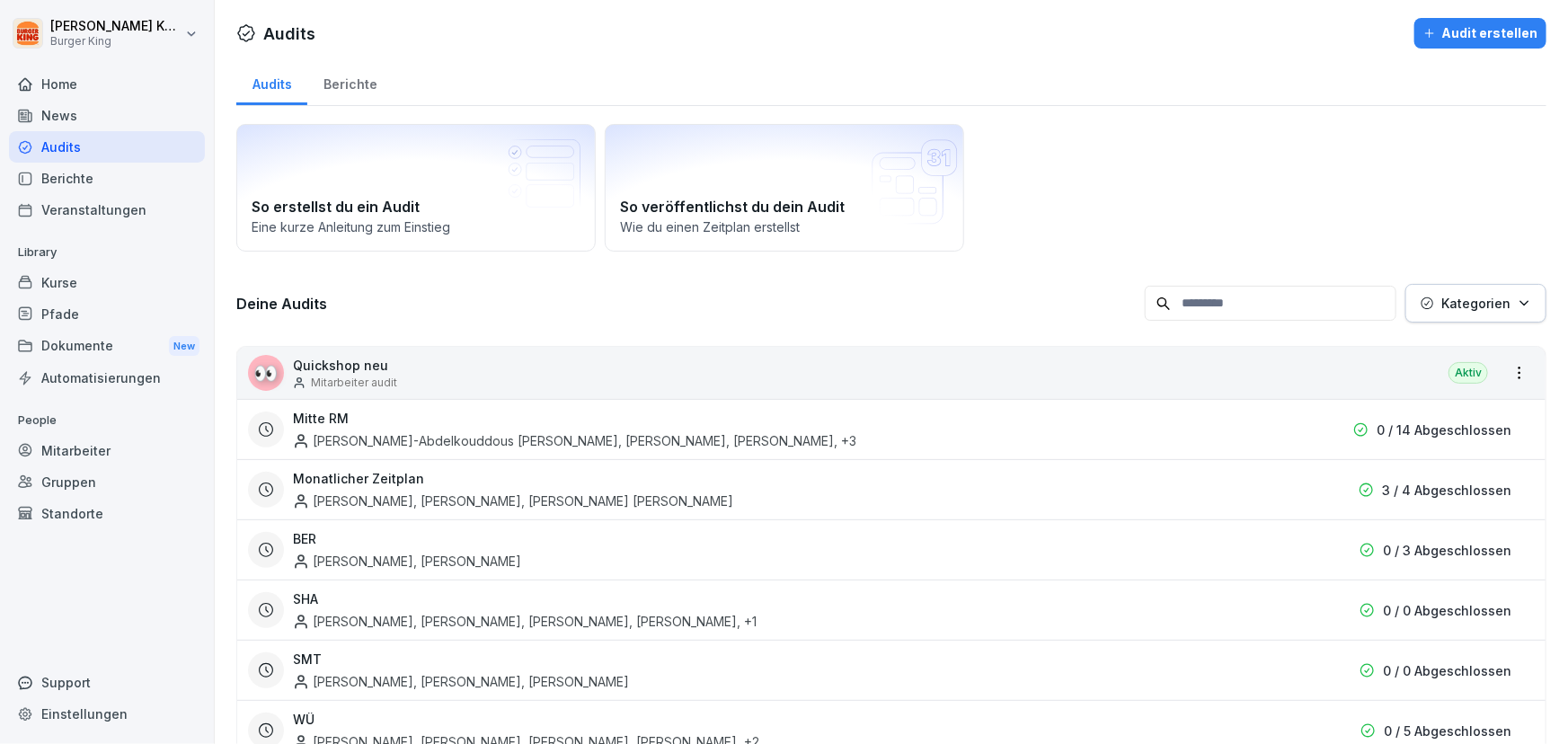
click at [85, 177] on div "Berichte" at bounding box center [107, 178] width 196 height 31
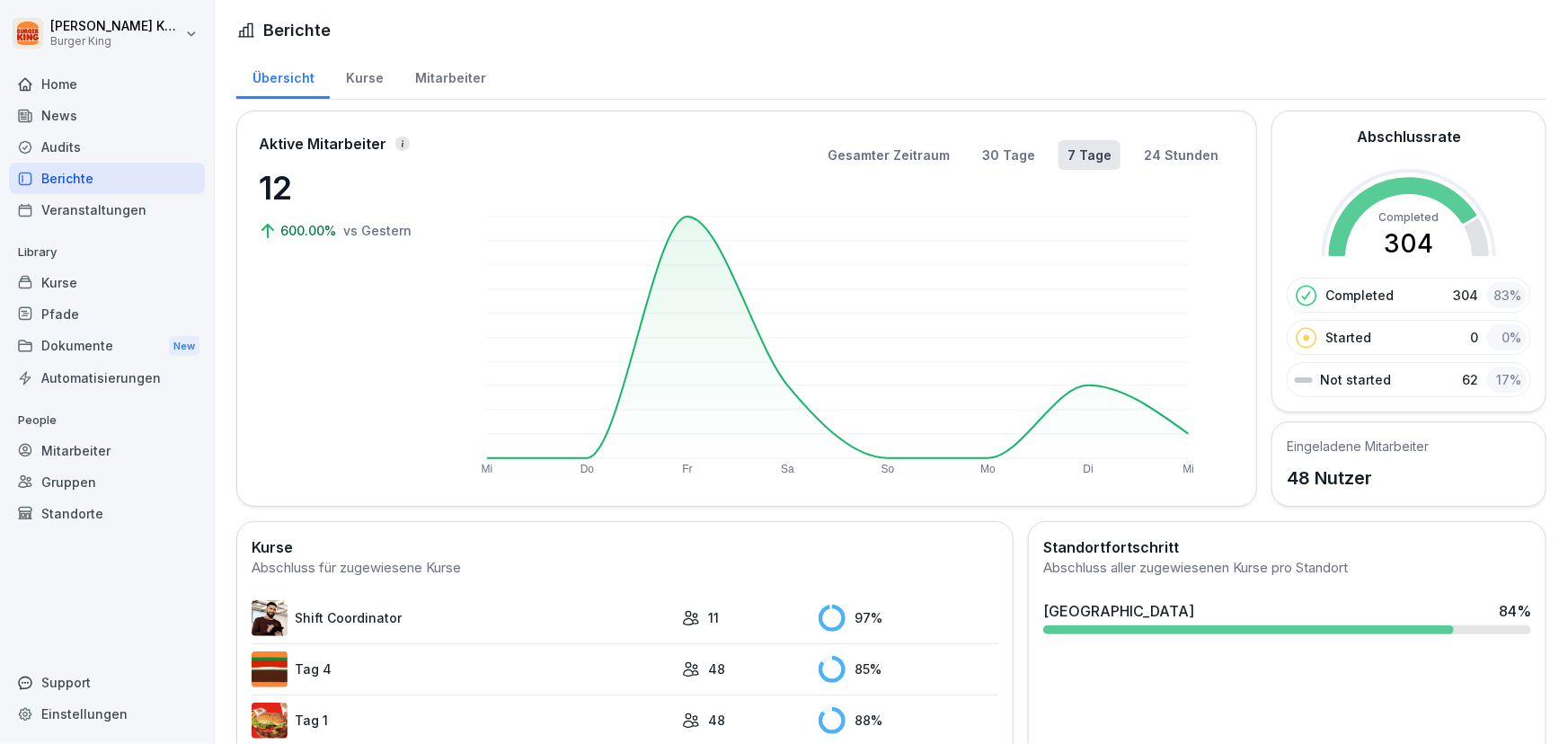
click at [363, 76] on div "Kurse" at bounding box center [364, 76] width 69 height 46
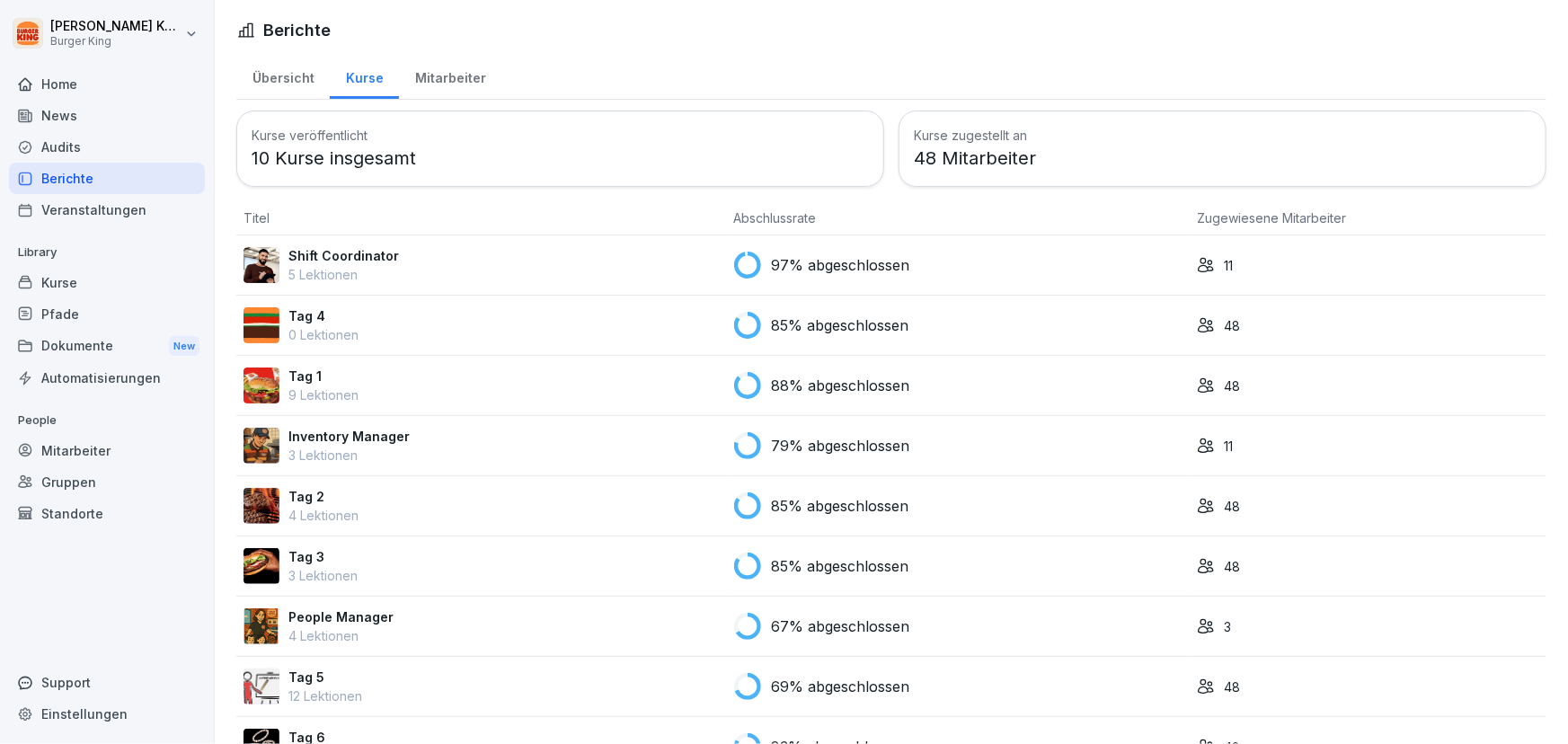
click at [324, 322] on p "Tag 4" at bounding box center [324, 315] width 70 height 19
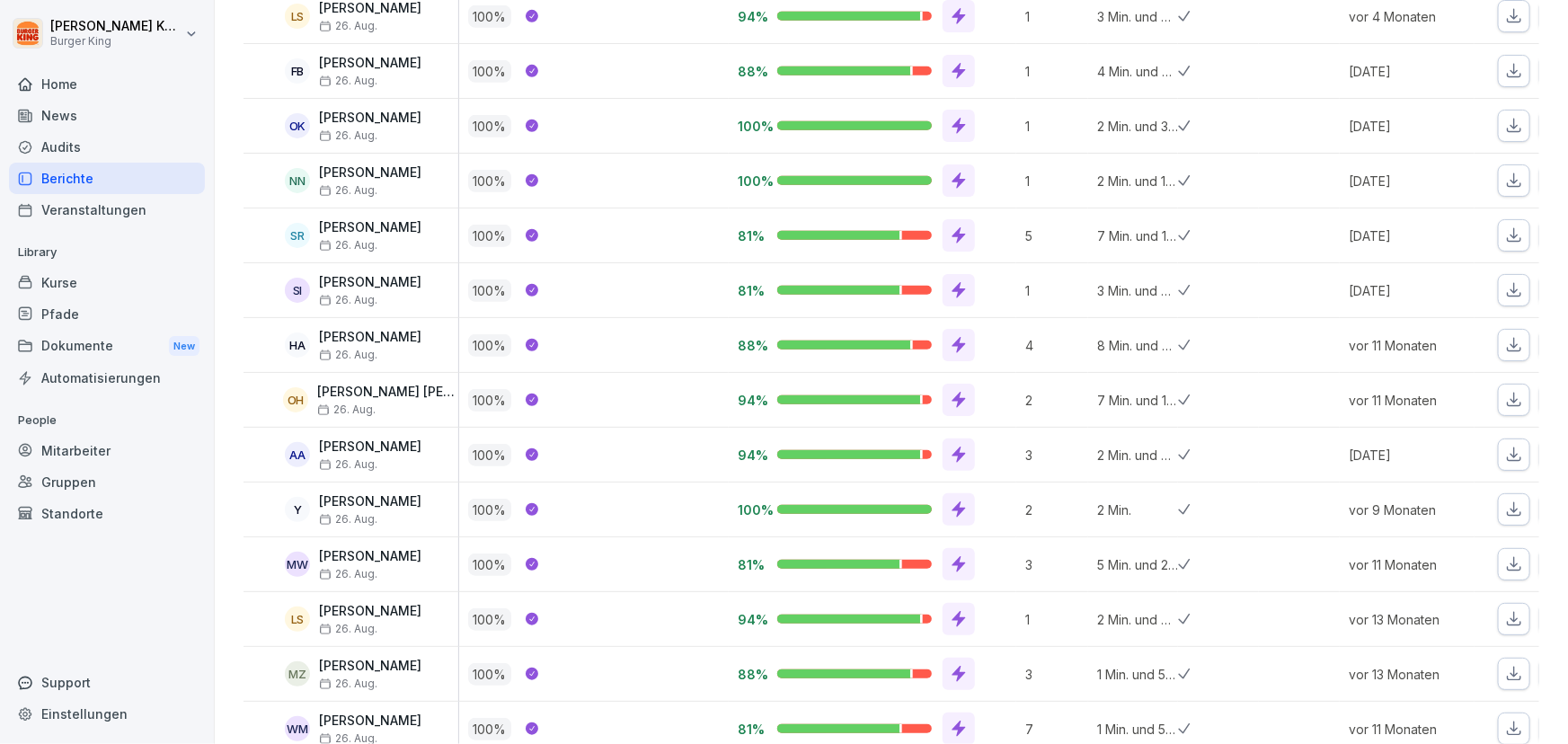
scroll to position [798, 0]
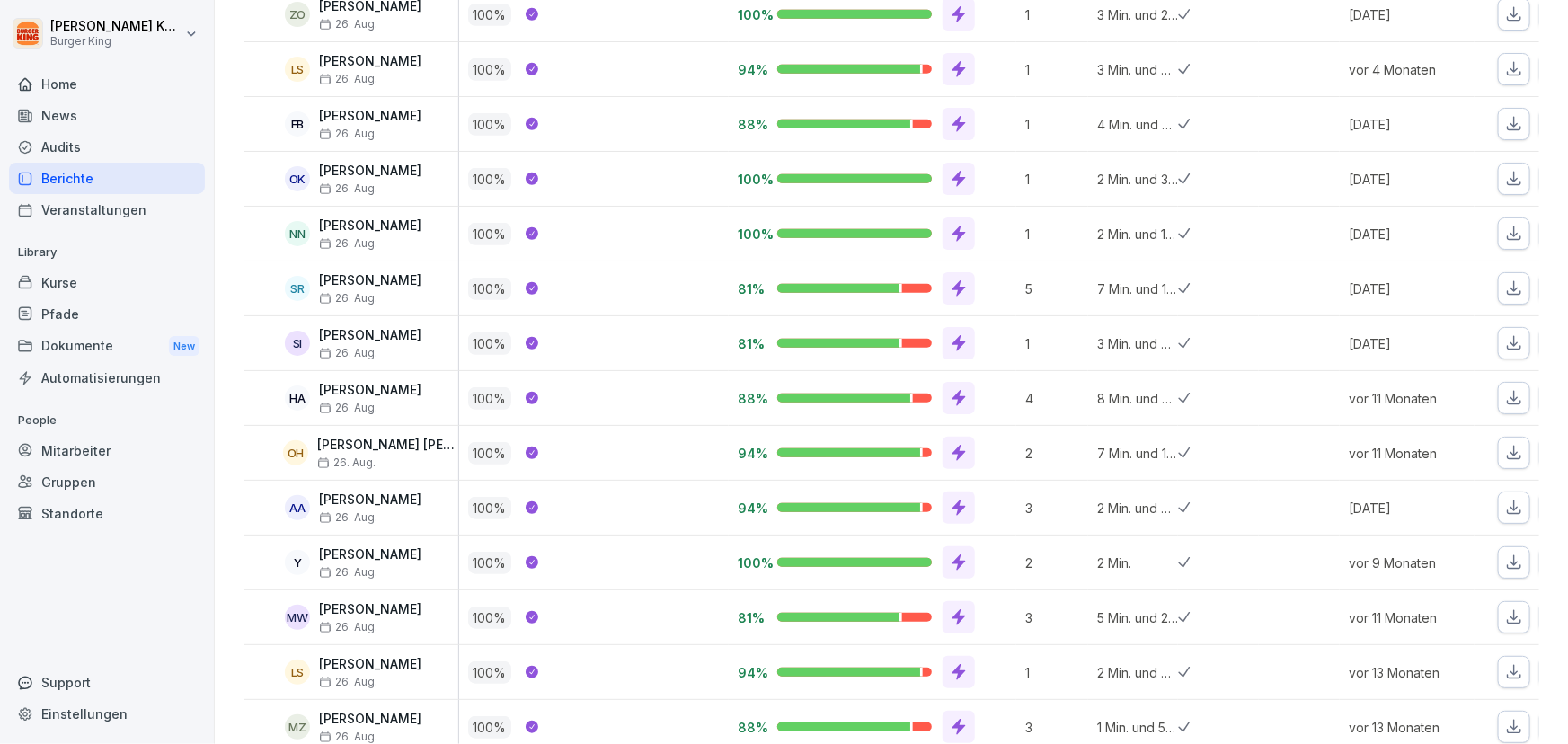
click at [124, 180] on div "Berichte" at bounding box center [107, 178] width 196 height 31
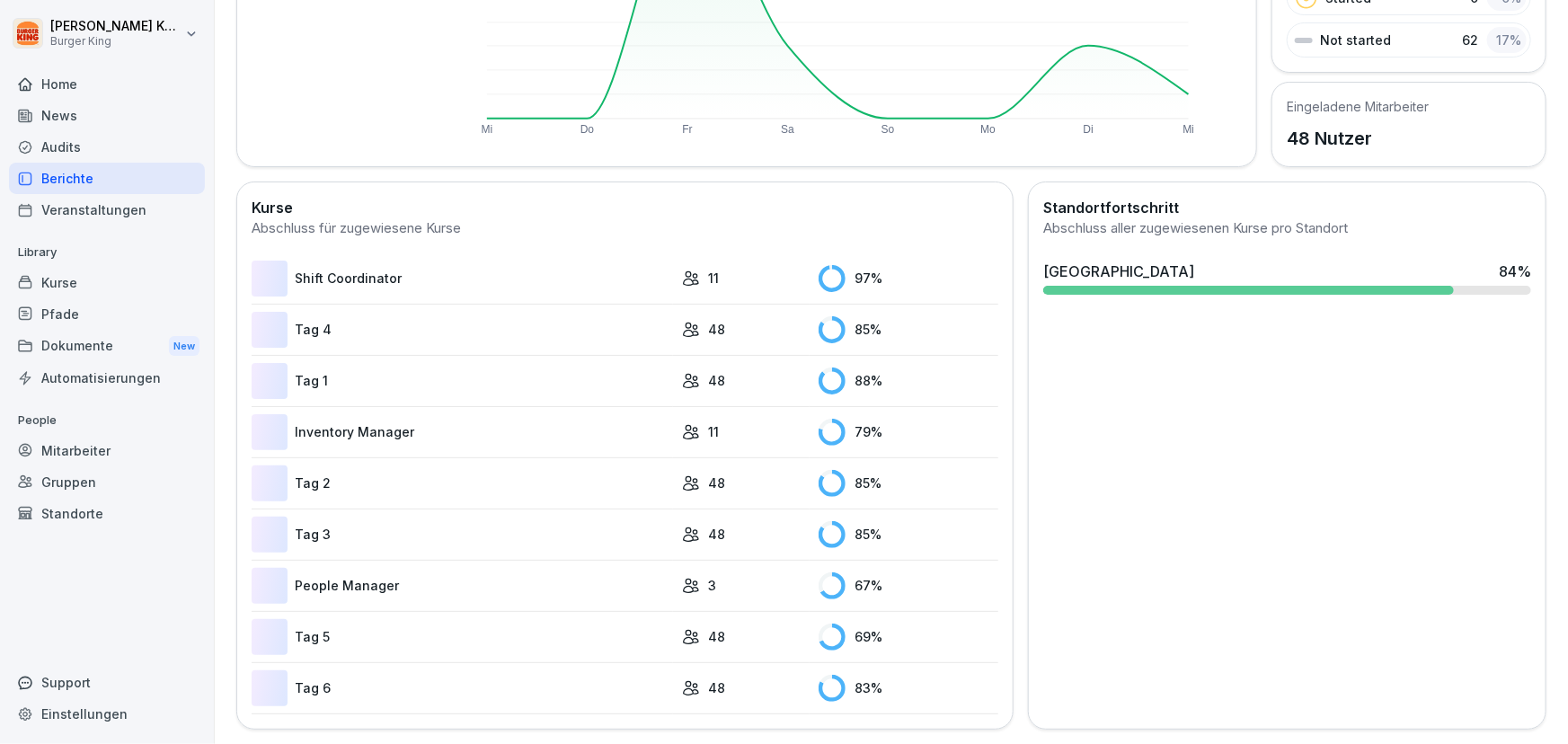
scroll to position [109, 0]
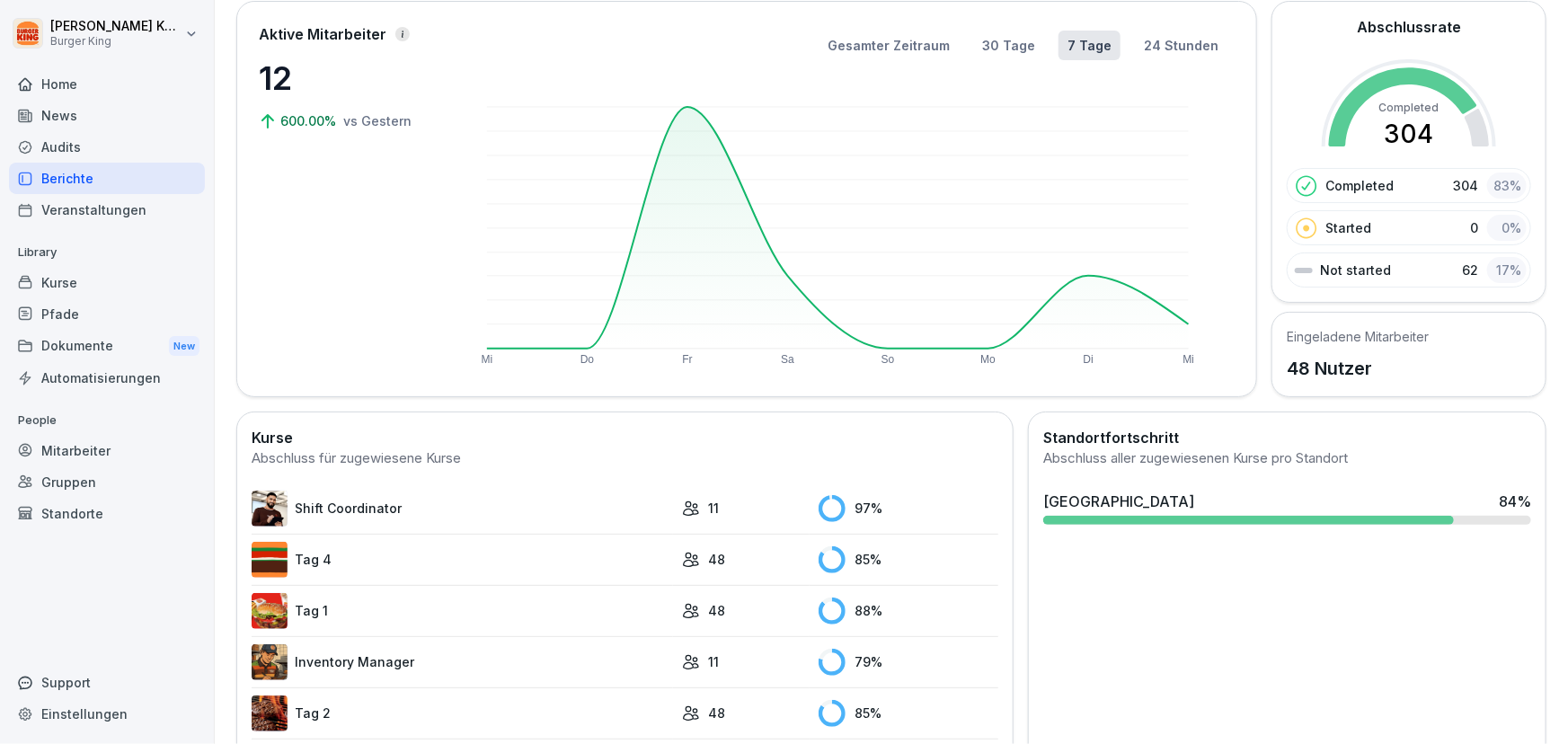
click at [326, 604] on link "Tag 1" at bounding box center [463, 611] width 421 height 36
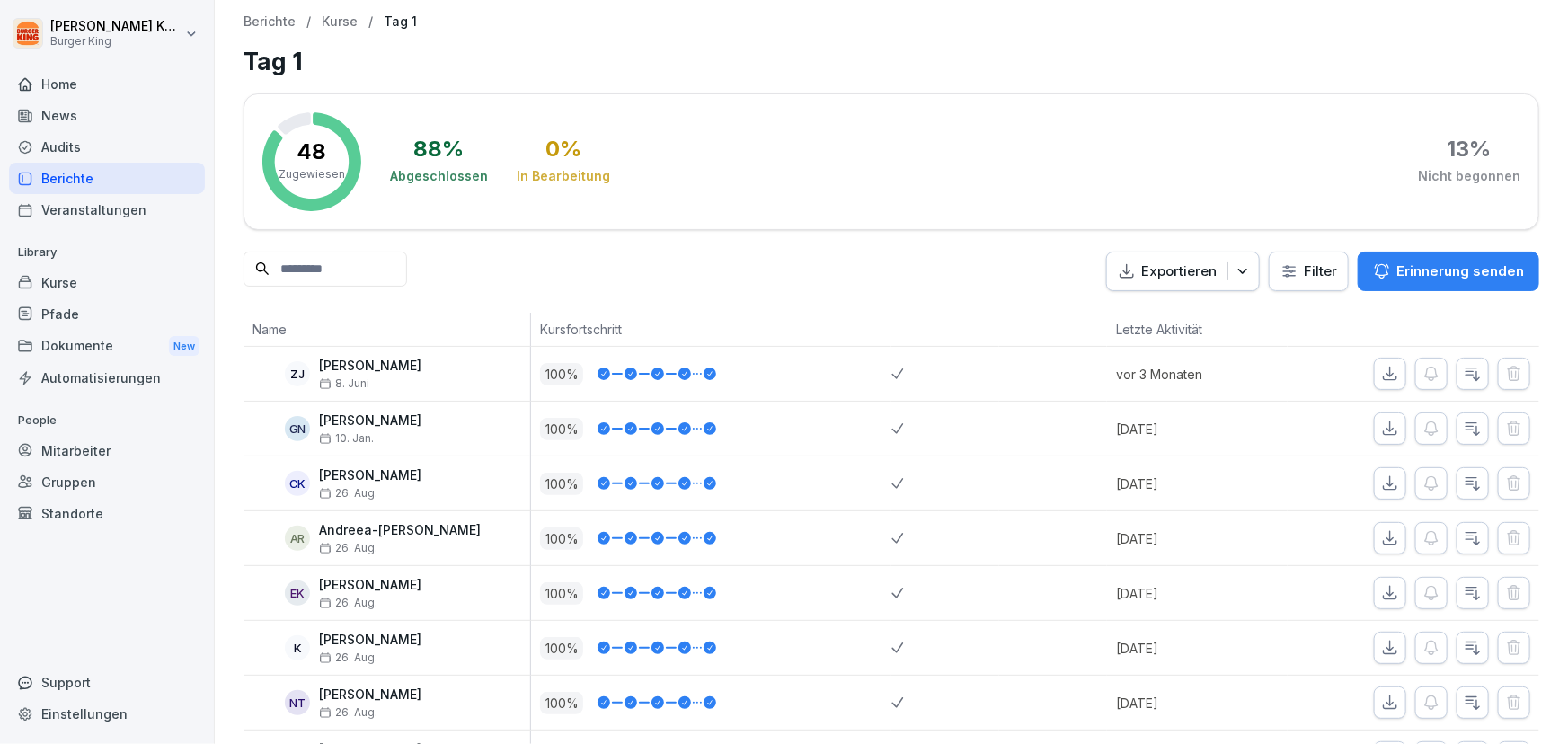
click at [119, 172] on div "Berichte" at bounding box center [107, 178] width 196 height 31
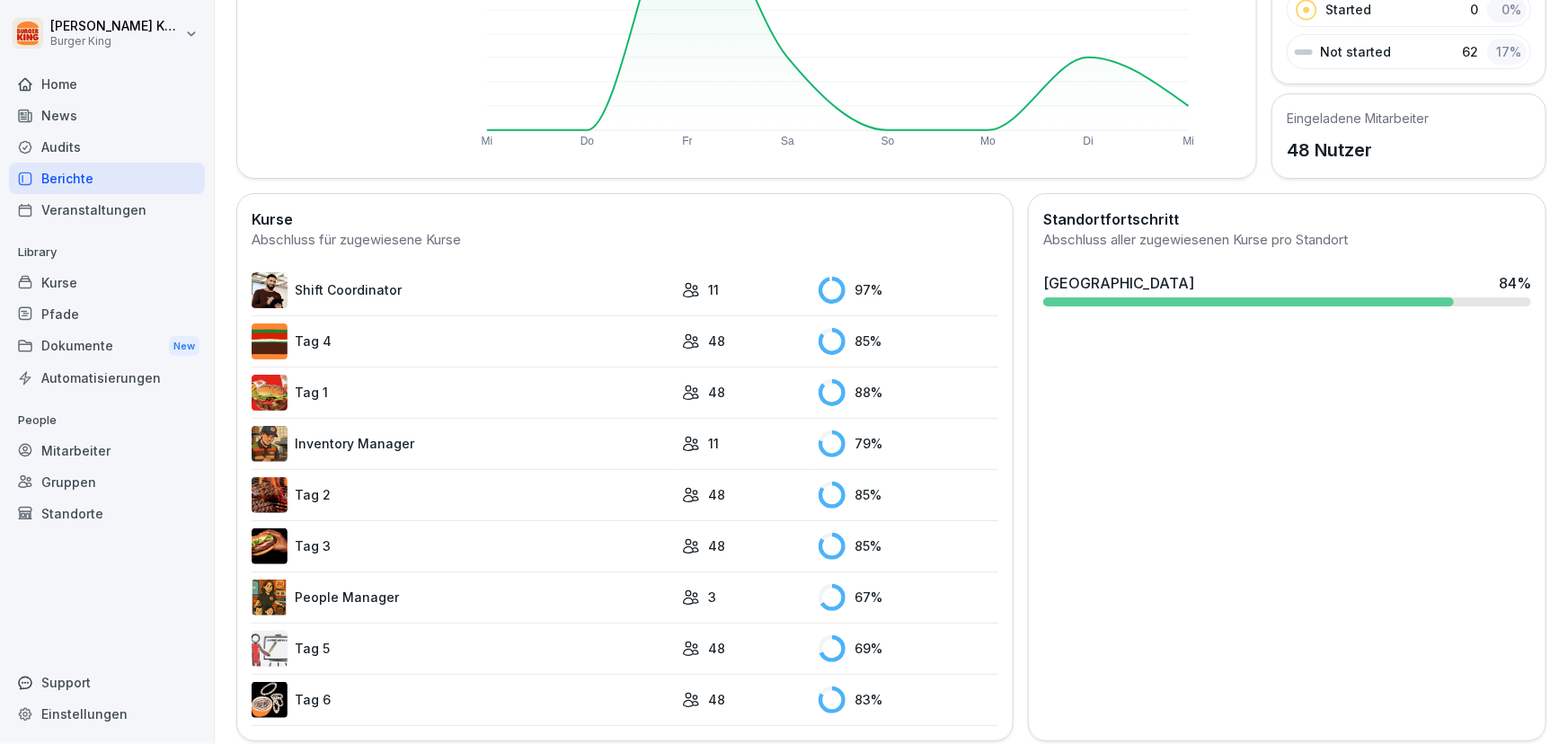
scroll to position [349, 0]
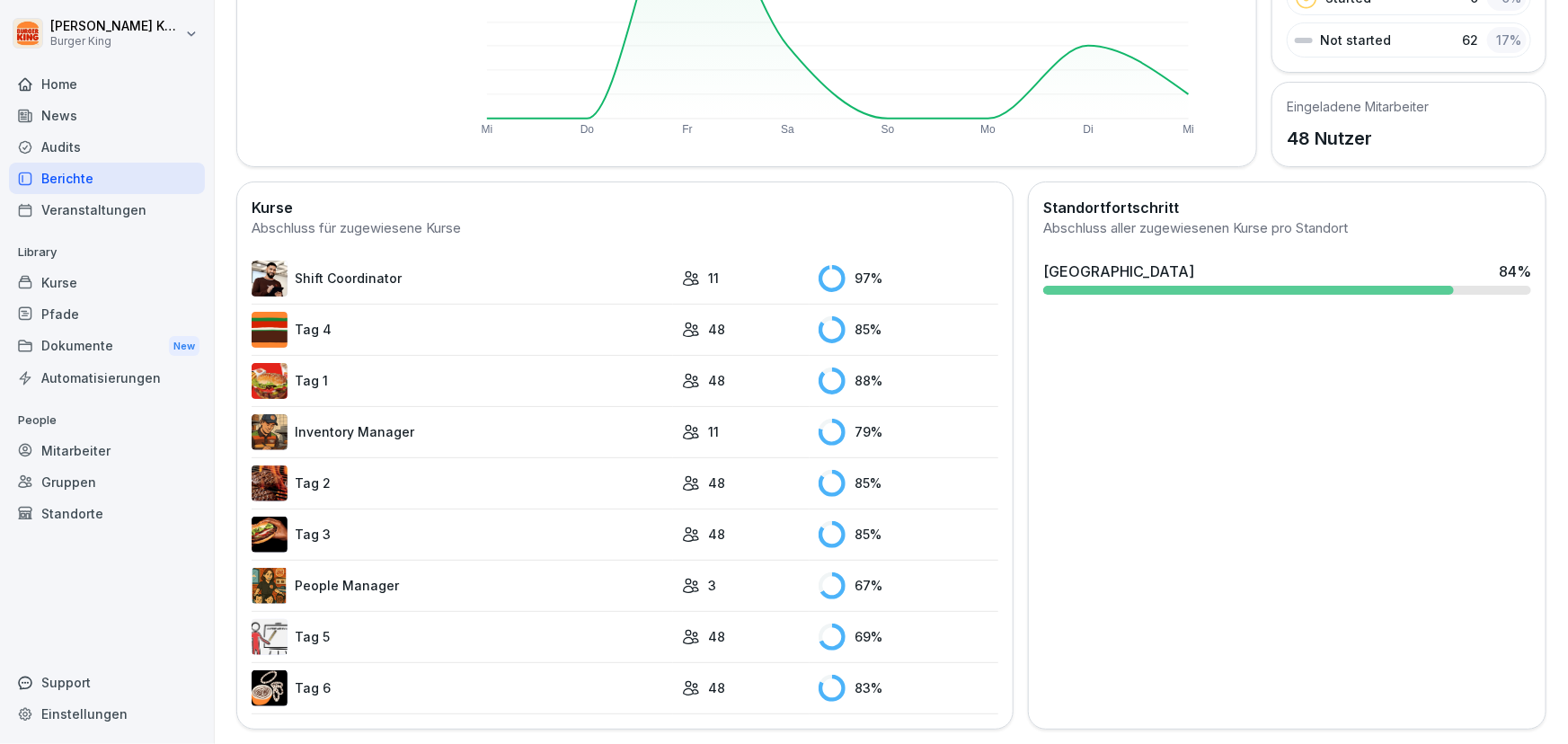
click at [314, 673] on link "Tag 6" at bounding box center [463, 688] width 421 height 36
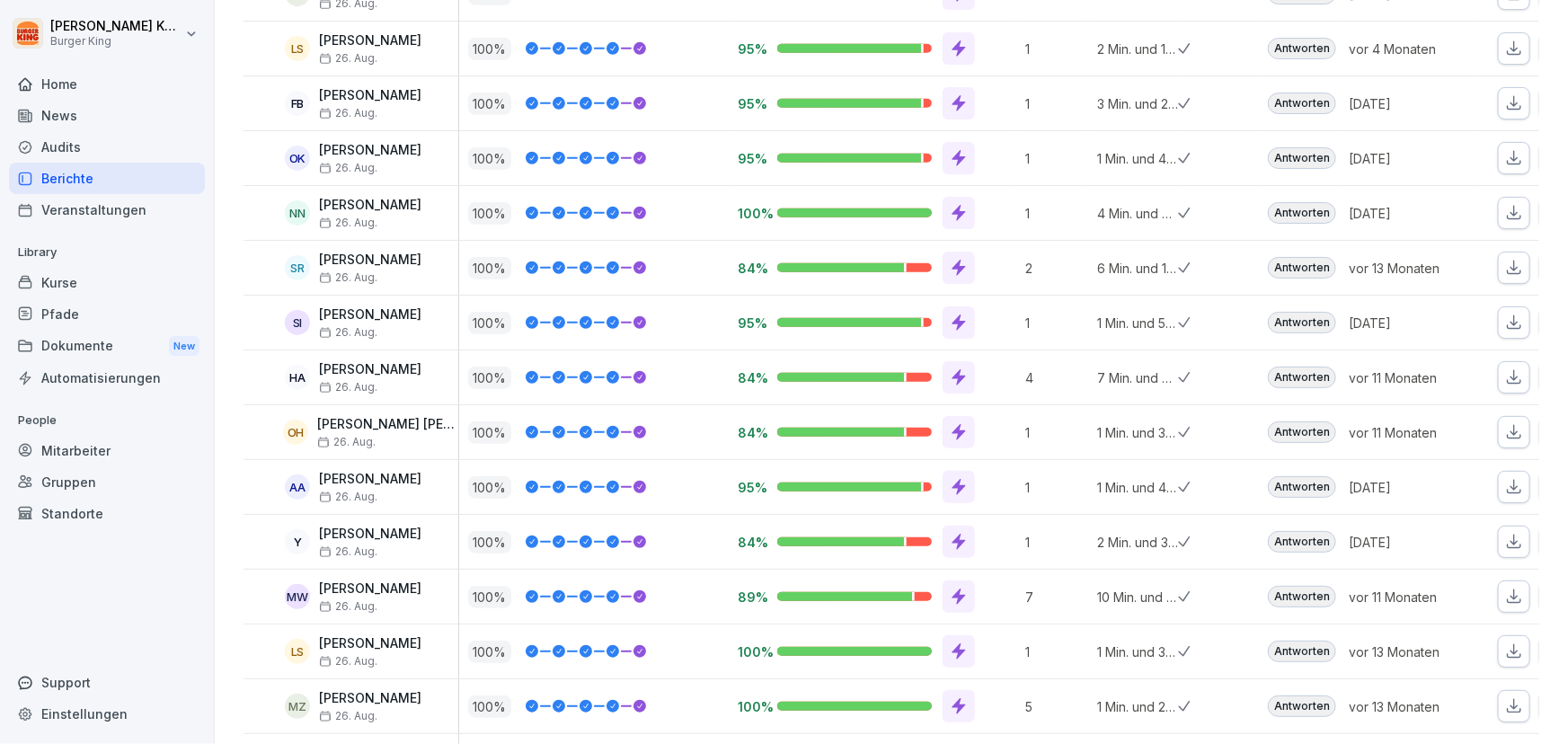
scroll to position [798, 0]
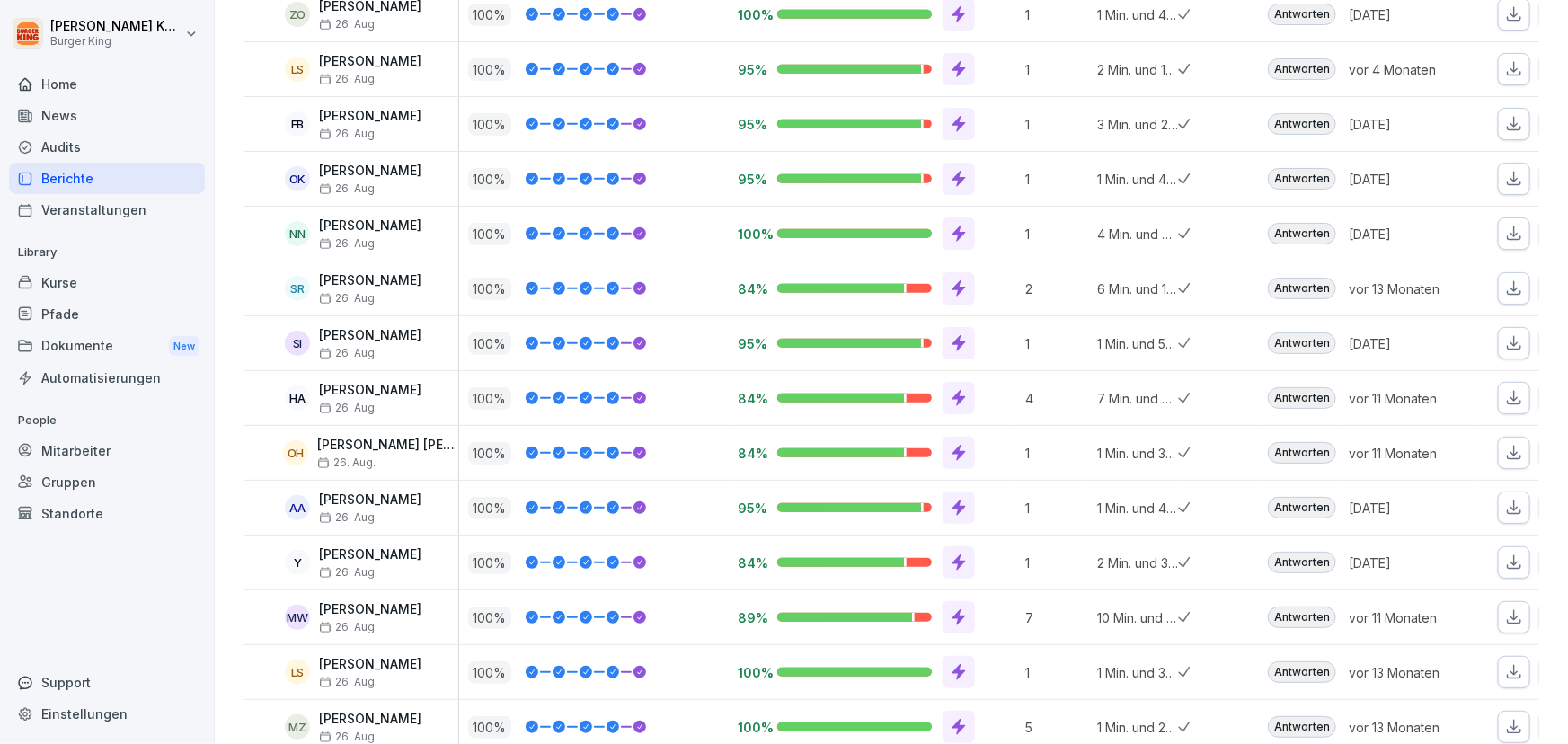
click at [80, 179] on div "Berichte" at bounding box center [107, 178] width 196 height 31
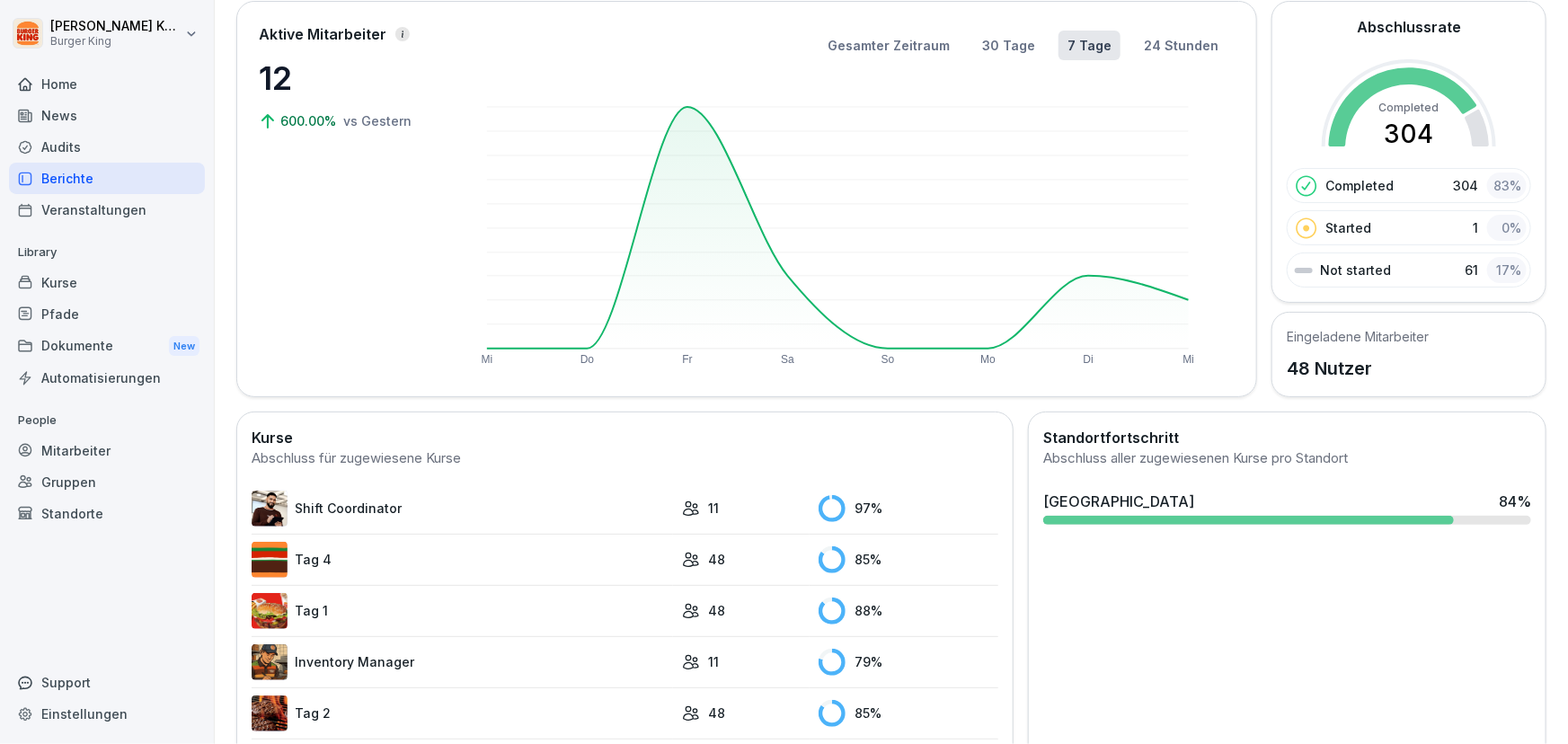
click at [330, 562] on link "Tag 4" at bounding box center [463, 559] width 421 height 36
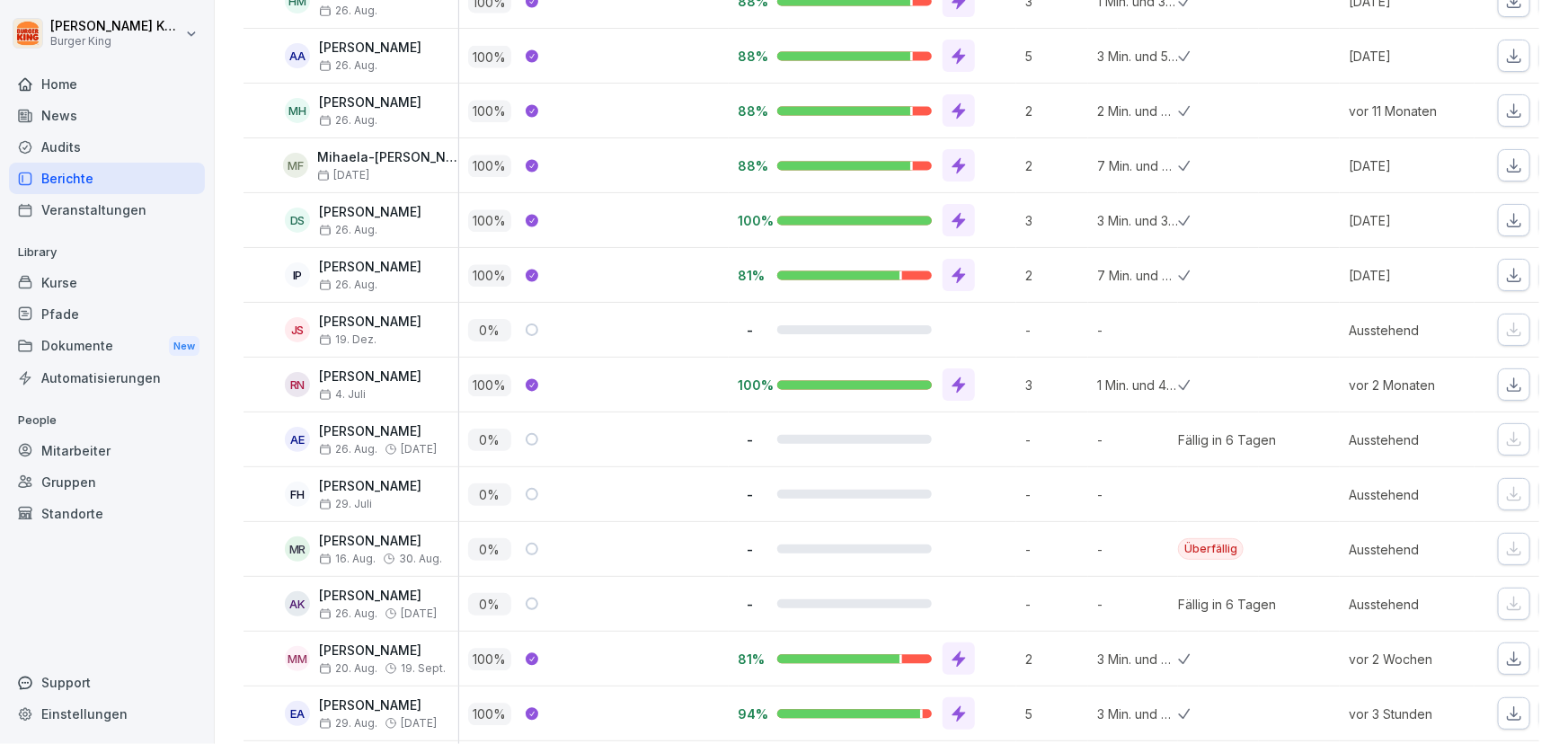
scroll to position [2042, 0]
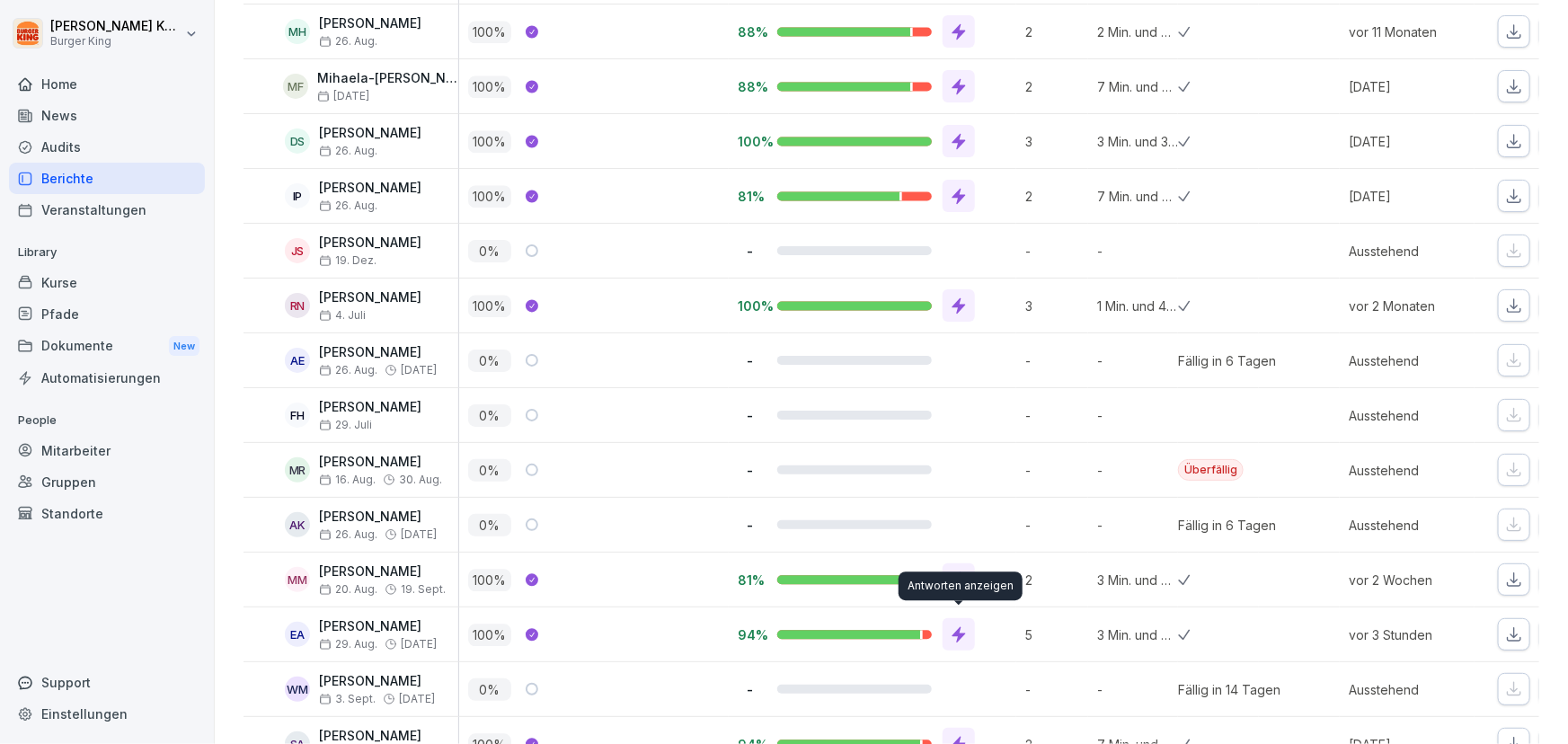
click at [953, 625] on icon at bounding box center [959, 635] width 18 height 18
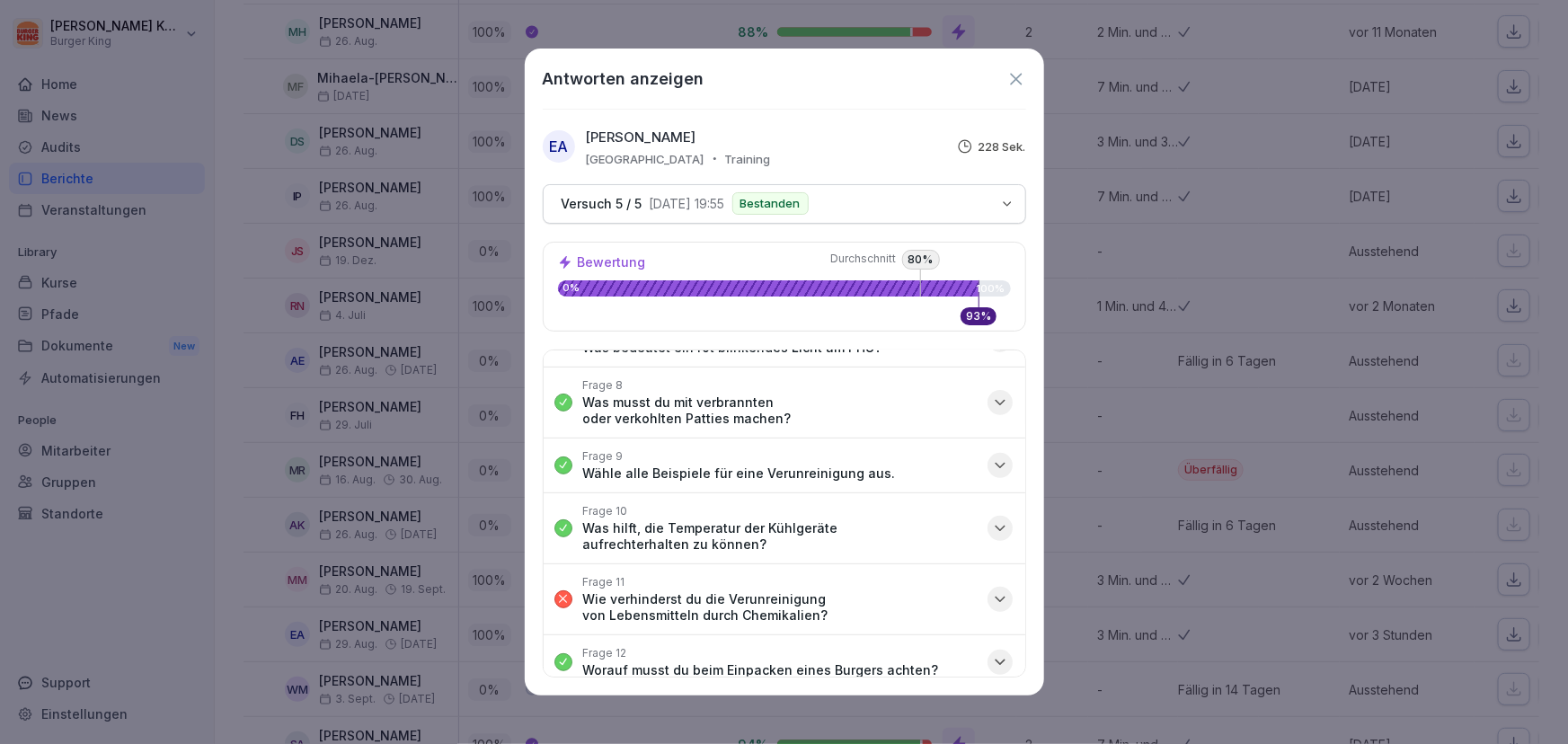
scroll to position [408, 0]
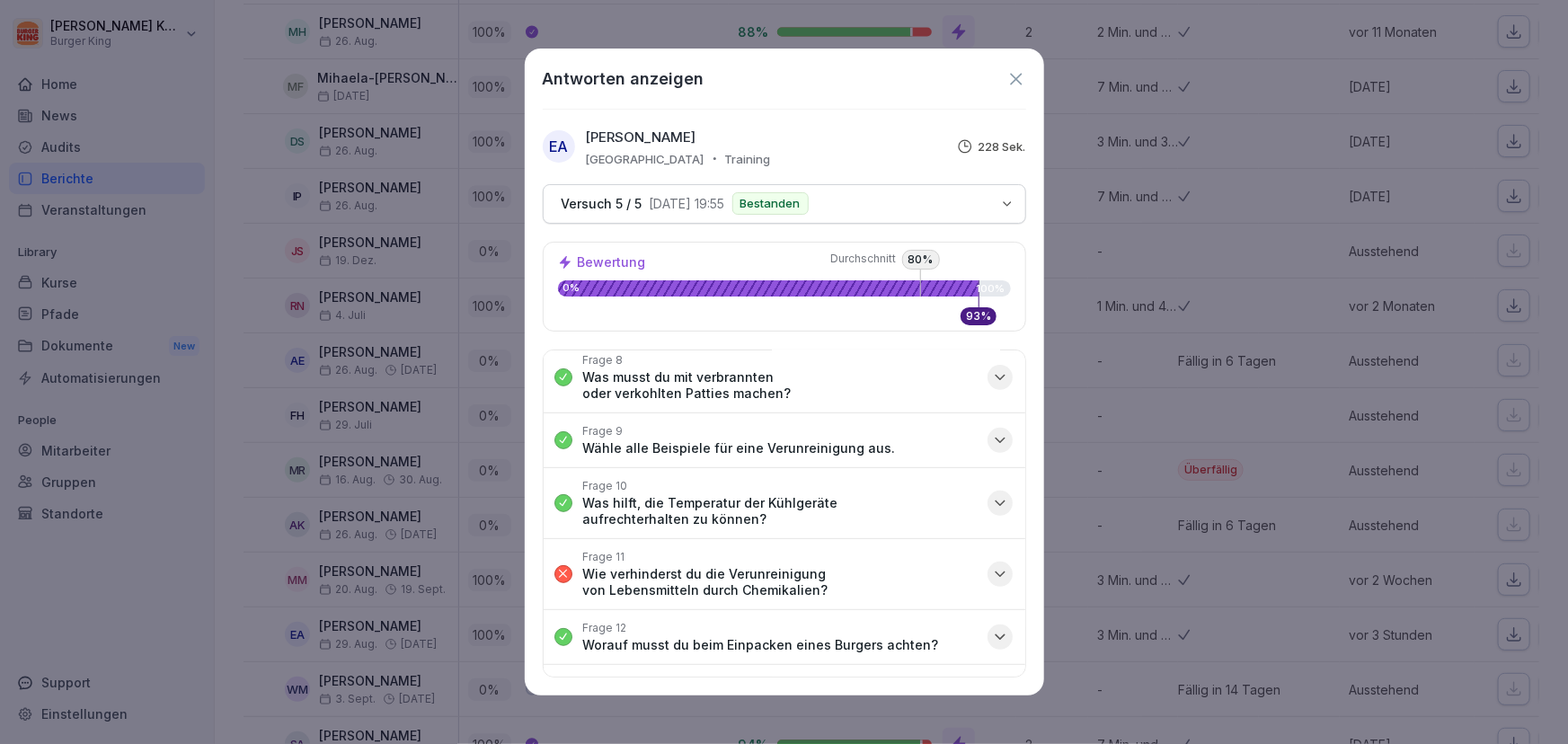
click at [991, 566] on icon "button" at bounding box center [1001, 575] width 18 height 18
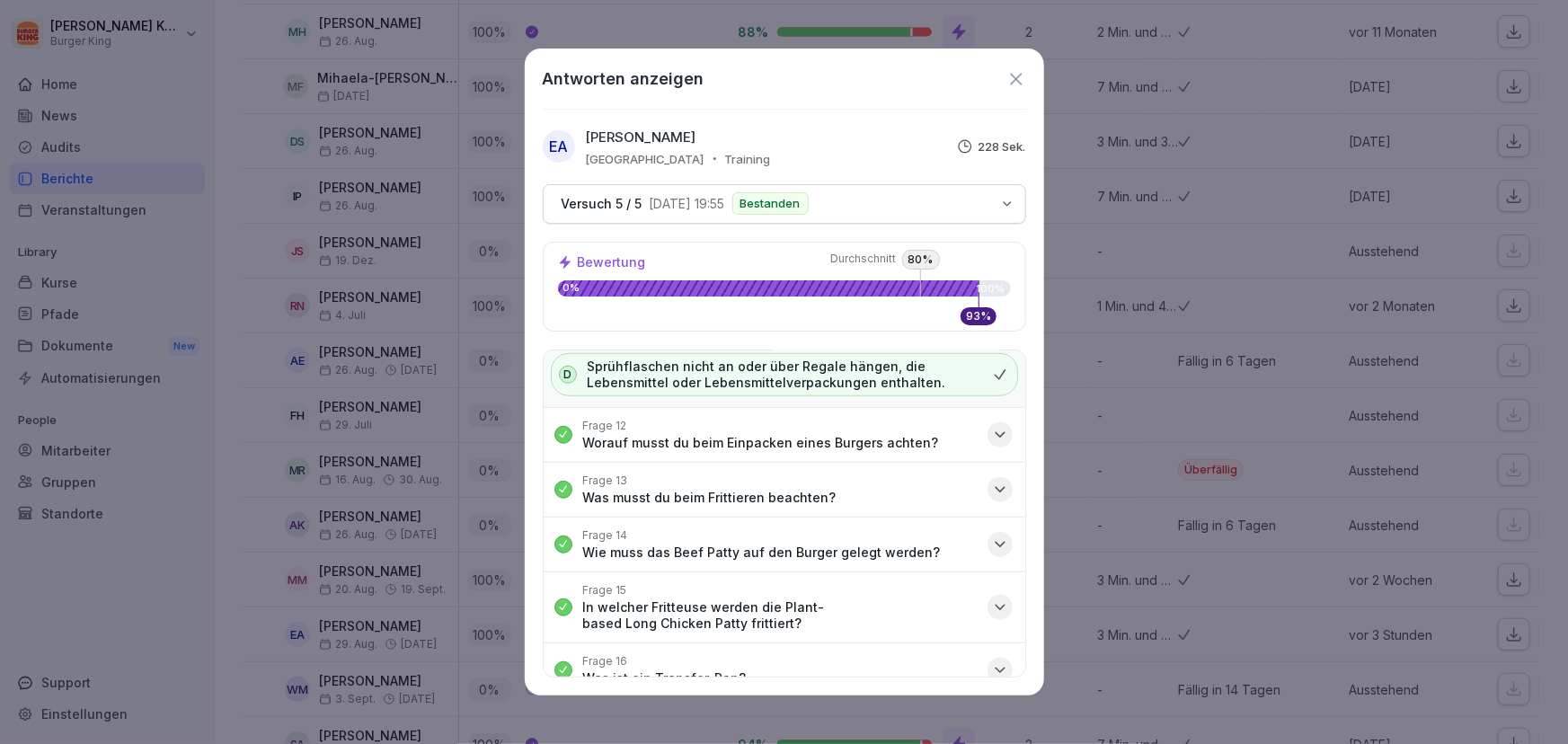
scroll to position [483, 0]
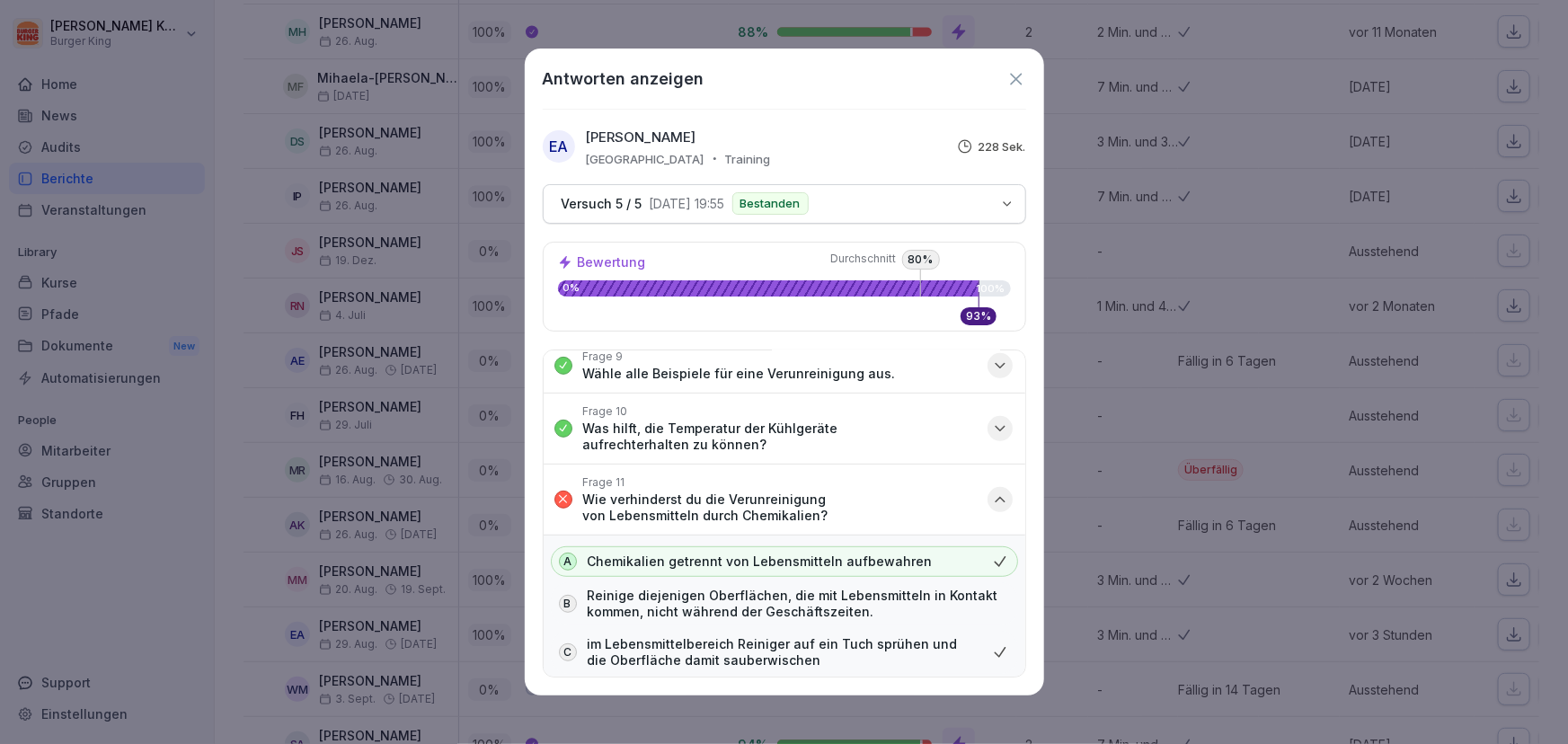
click at [1009, 74] on icon at bounding box center [1015, 78] width 19 height 19
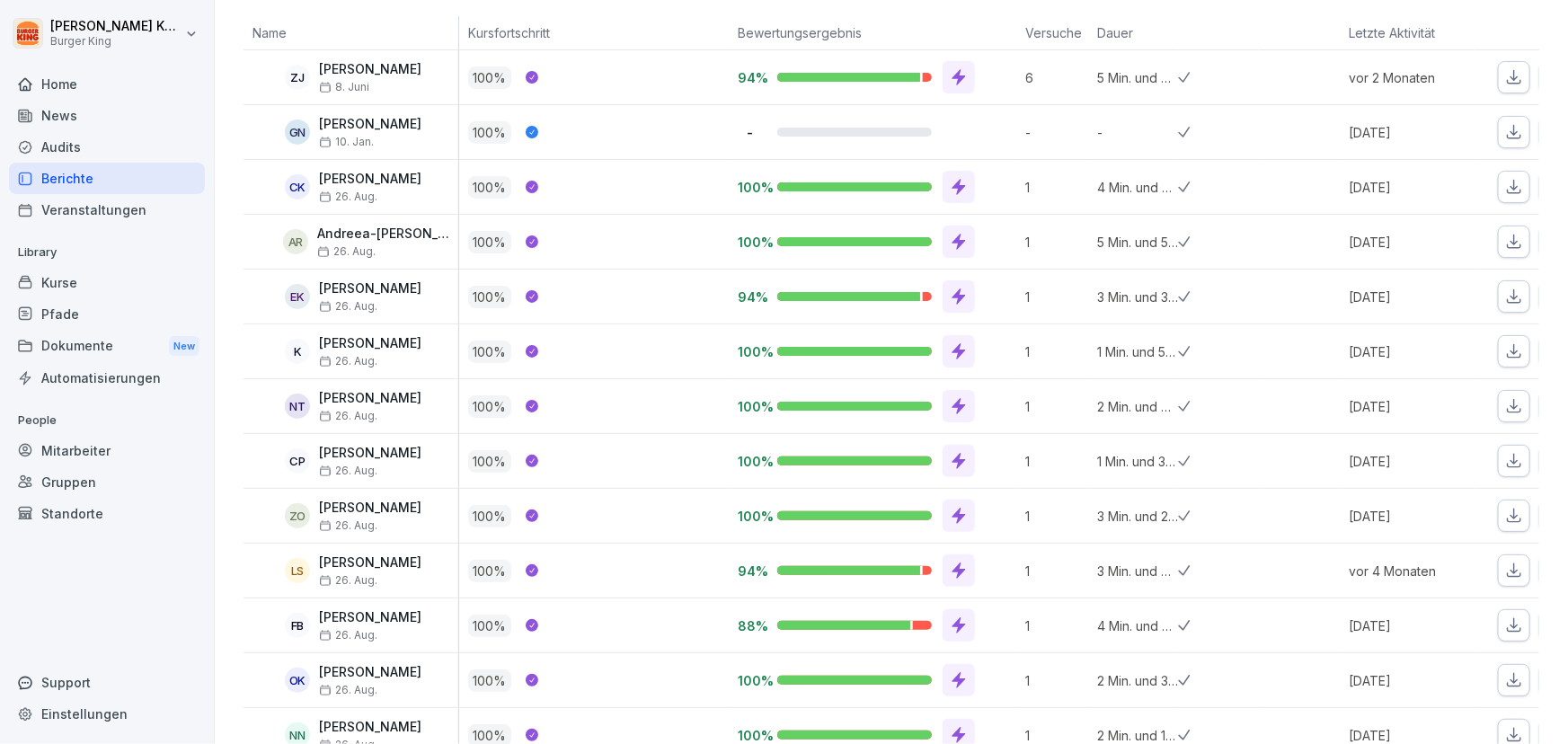
scroll to position [245, 0]
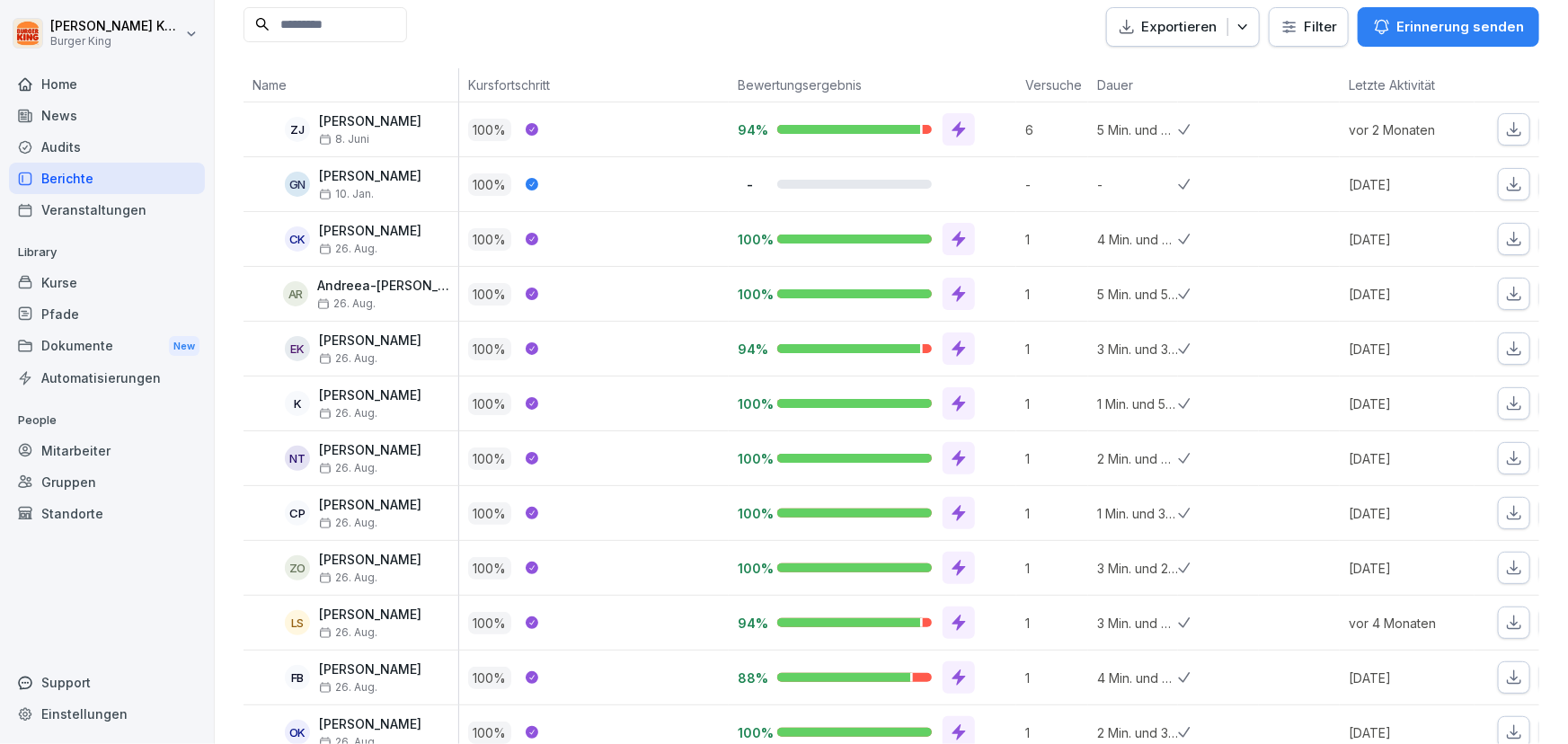
click at [81, 177] on div "Berichte" at bounding box center [107, 178] width 196 height 31
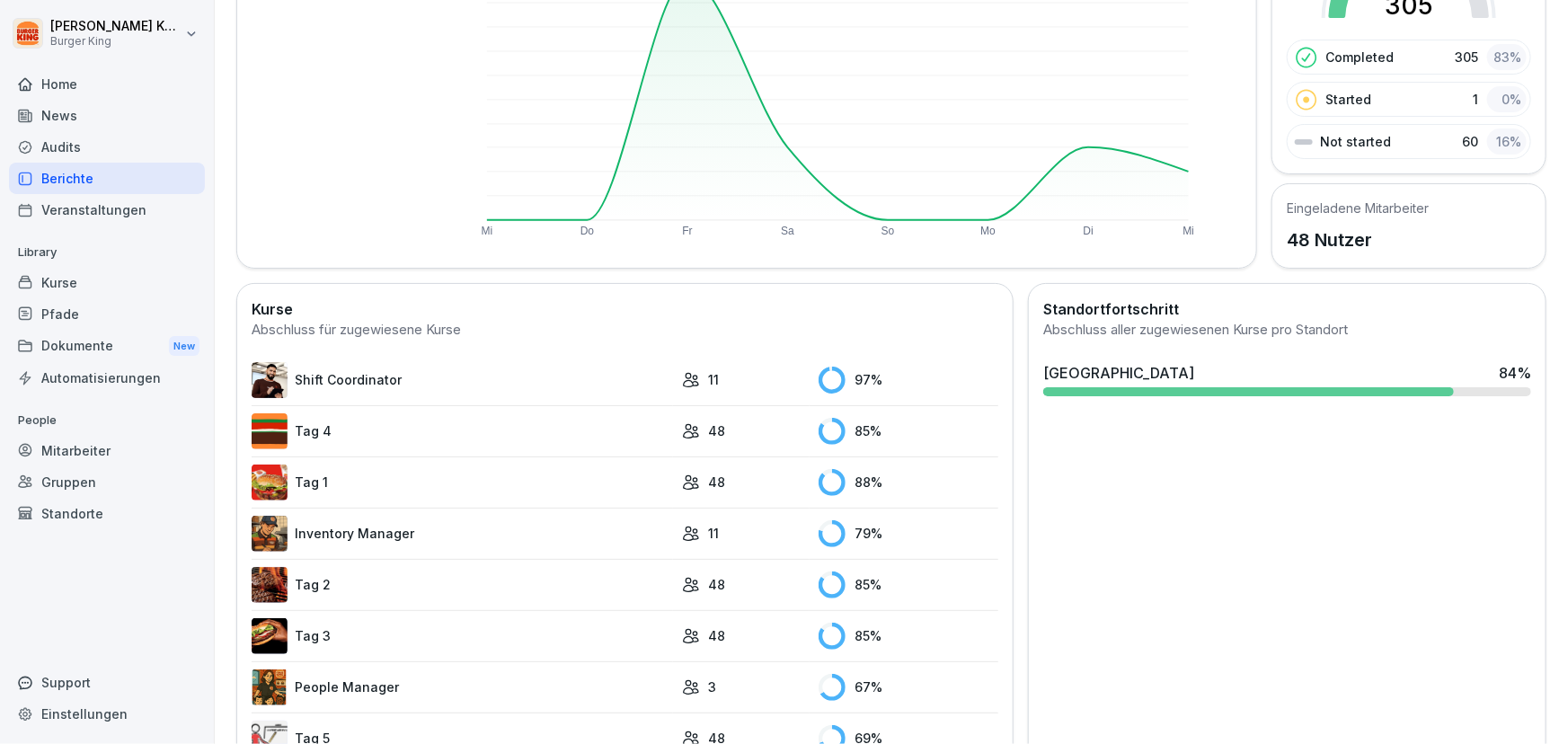
scroll to position [349, 0]
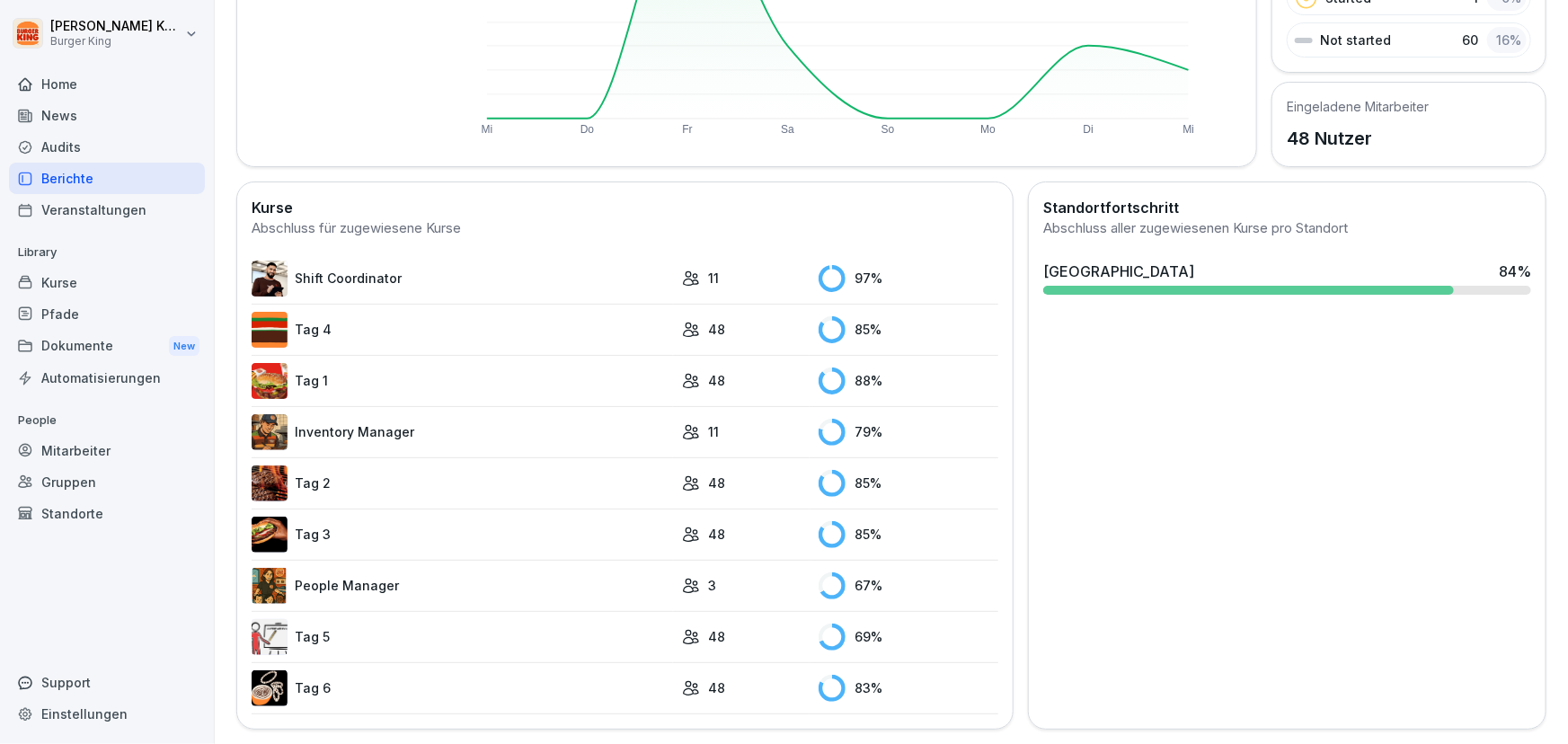
click at [379, 571] on link "People Manager" at bounding box center [463, 586] width 421 height 36
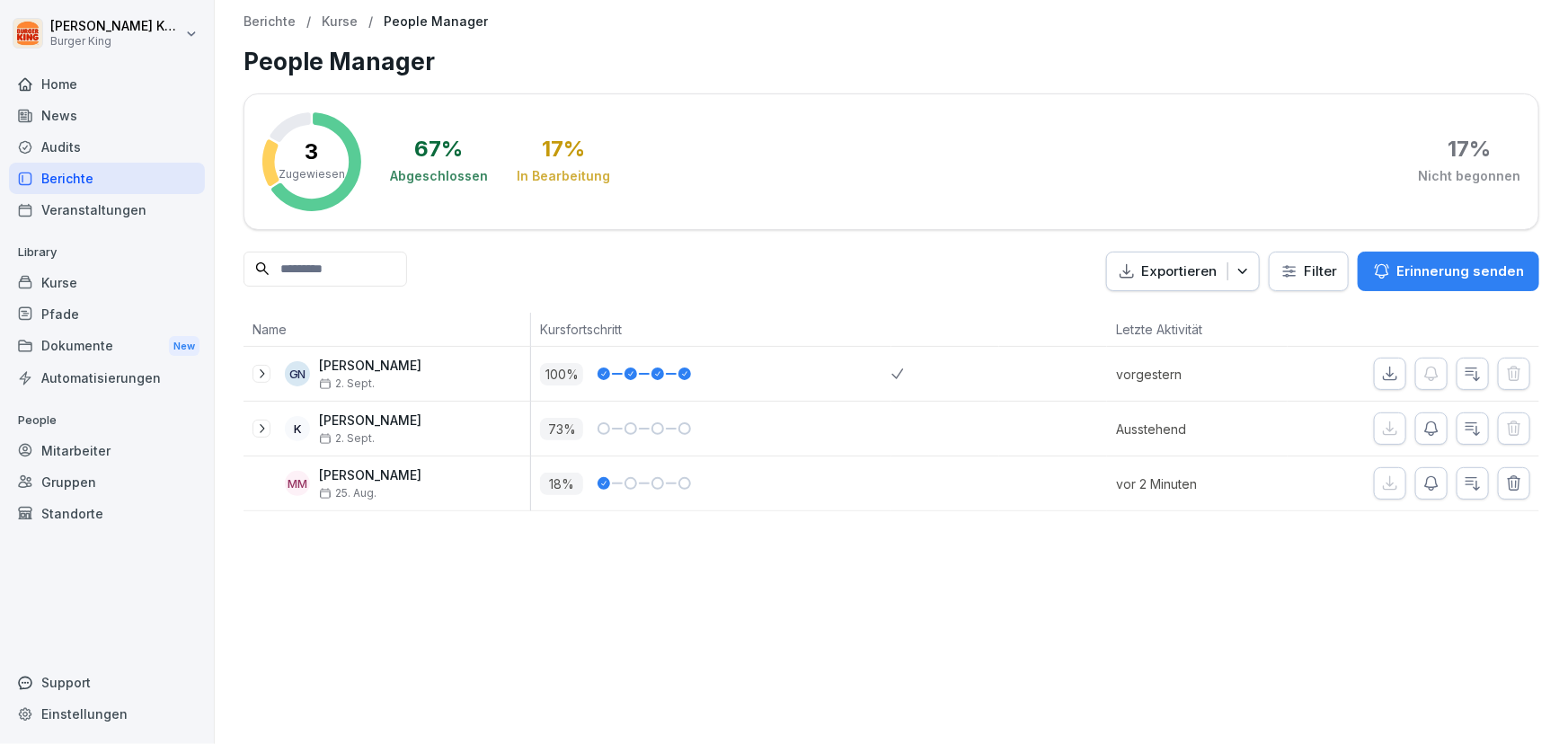
click at [79, 176] on div "Berichte" at bounding box center [107, 178] width 196 height 31
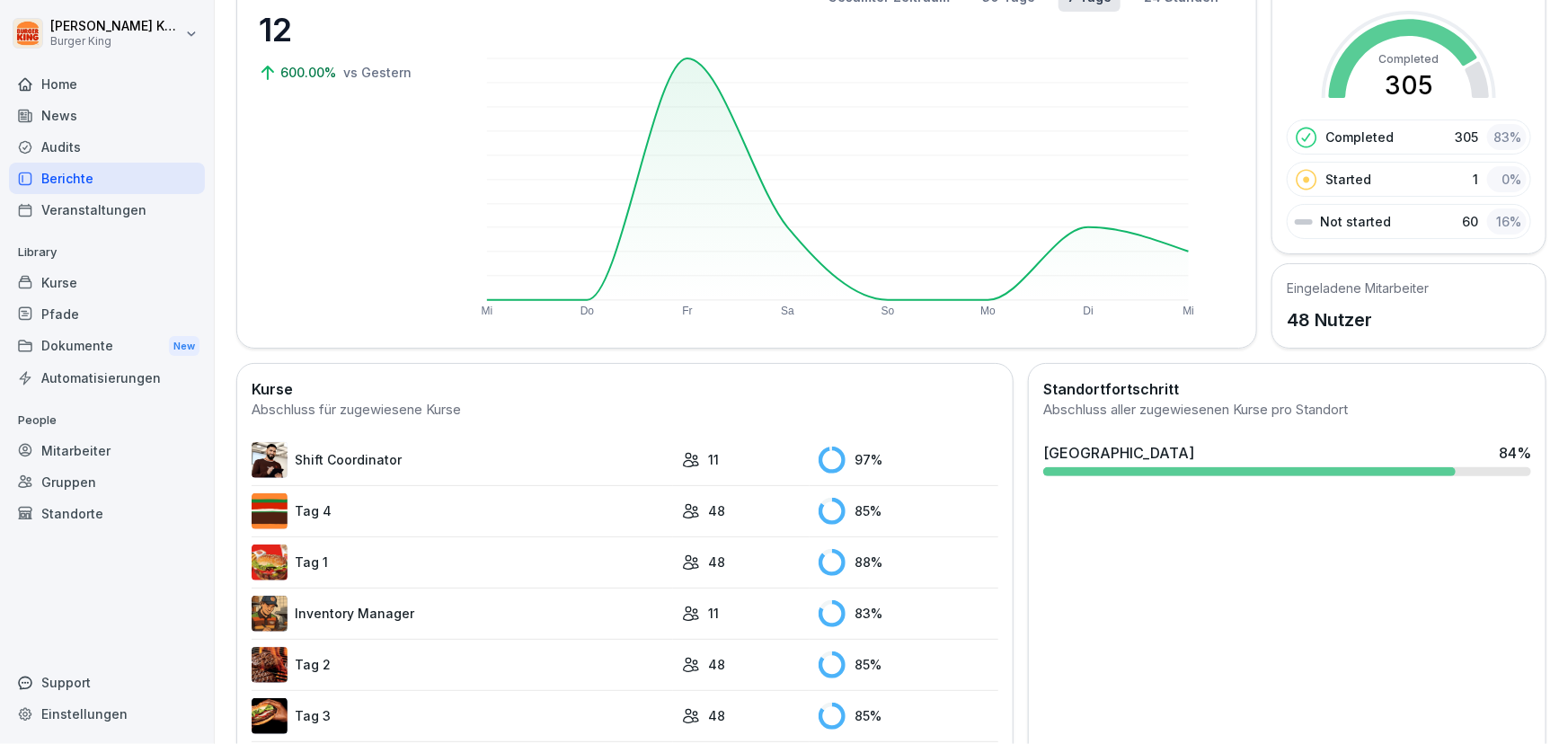
scroll to position [163, 0]
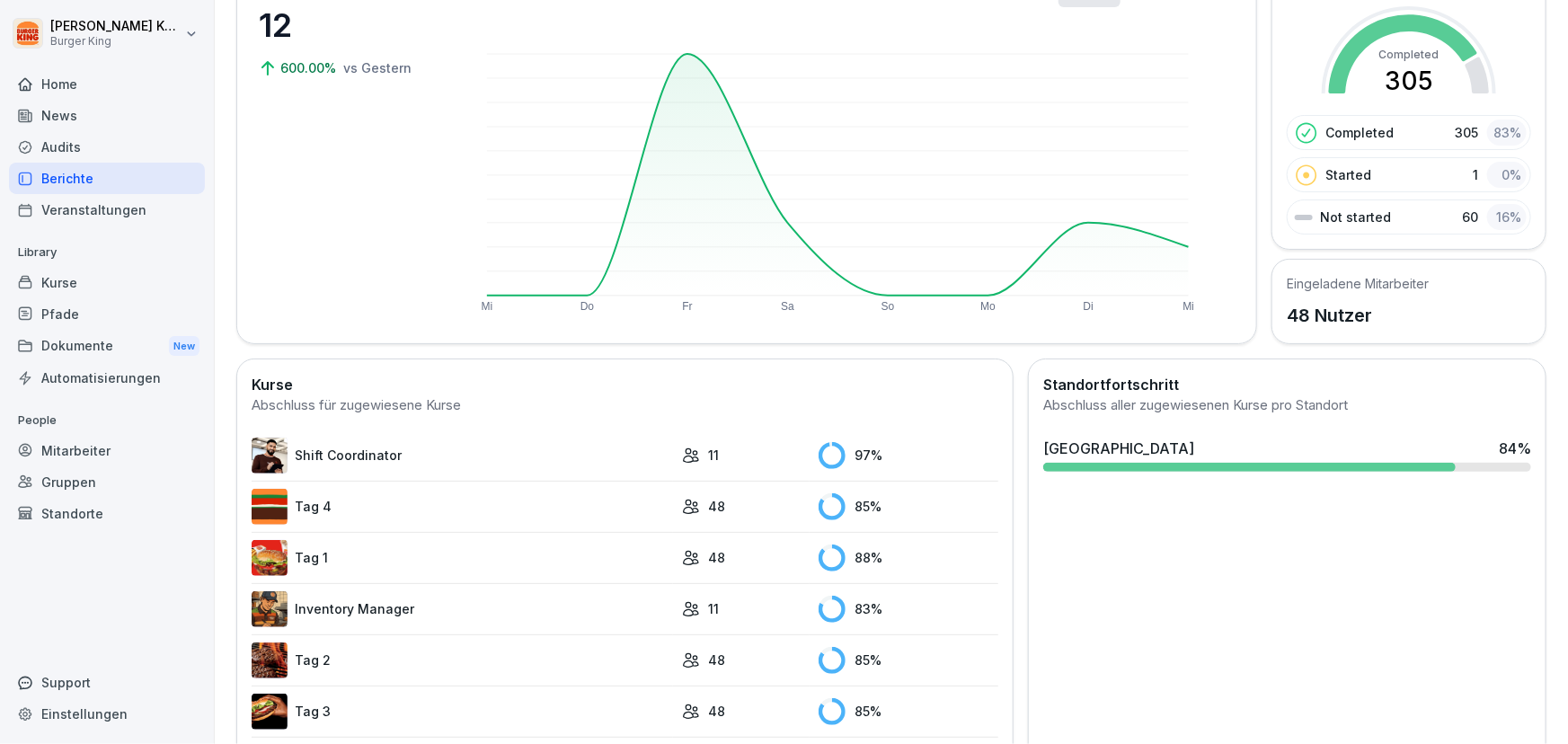
click at [411, 448] on link "Shift Coordinator" at bounding box center [463, 455] width 421 height 36
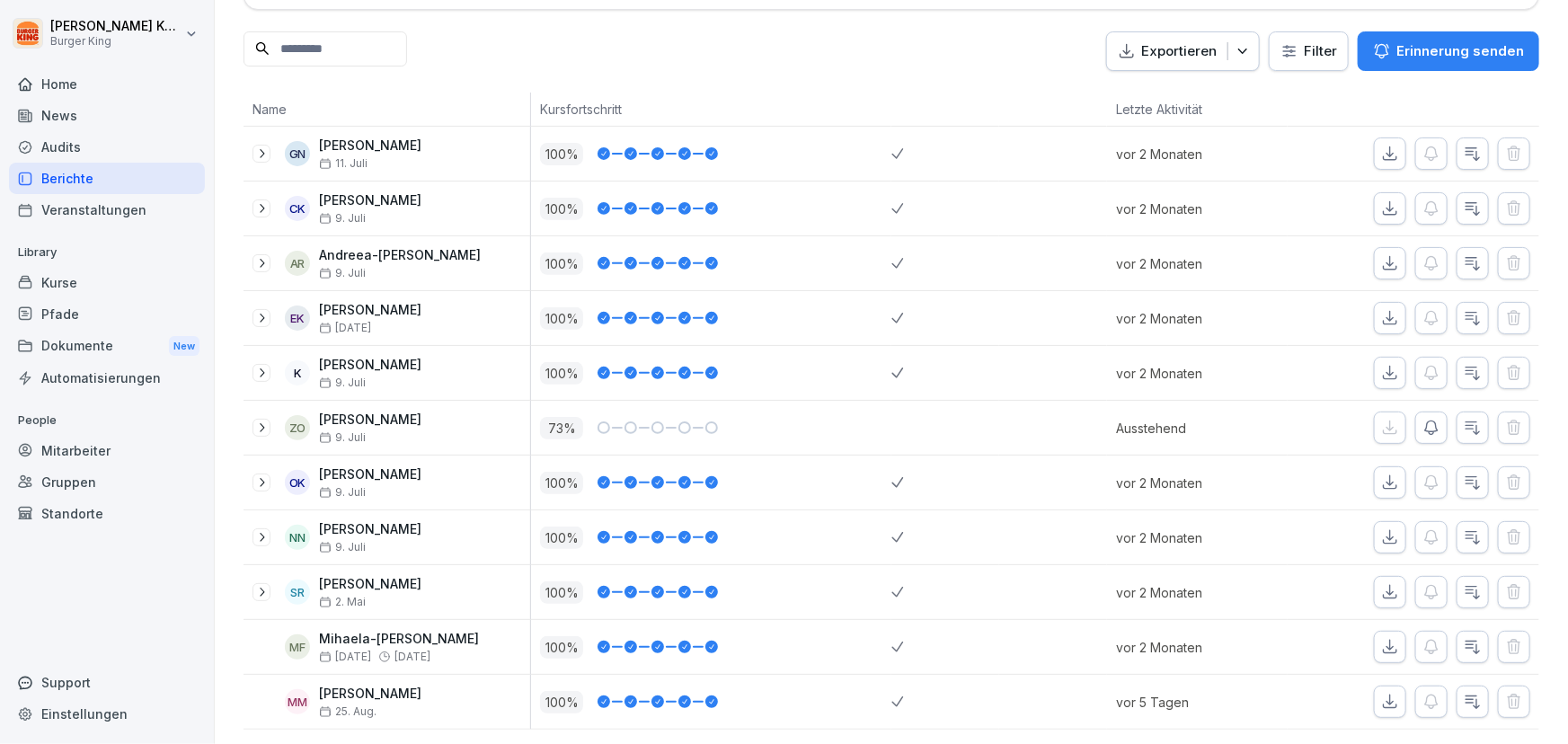
scroll to position [243, 0]
click at [76, 178] on div "Berichte" at bounding box center [107, 178] width 196 height 31
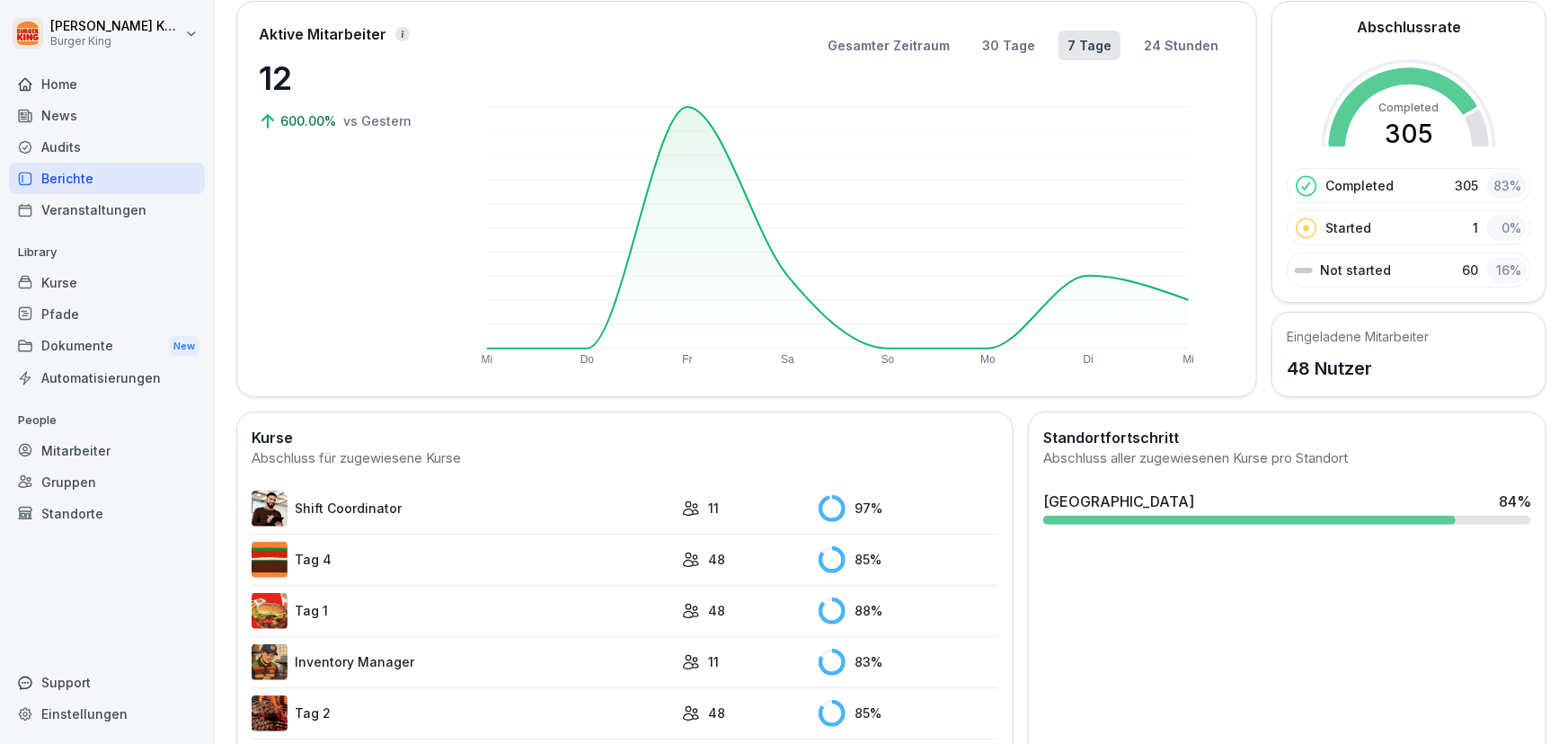
click at [356, 658] on link "Inventory Manager" at bounding box center [463, 662] width 421 height 36
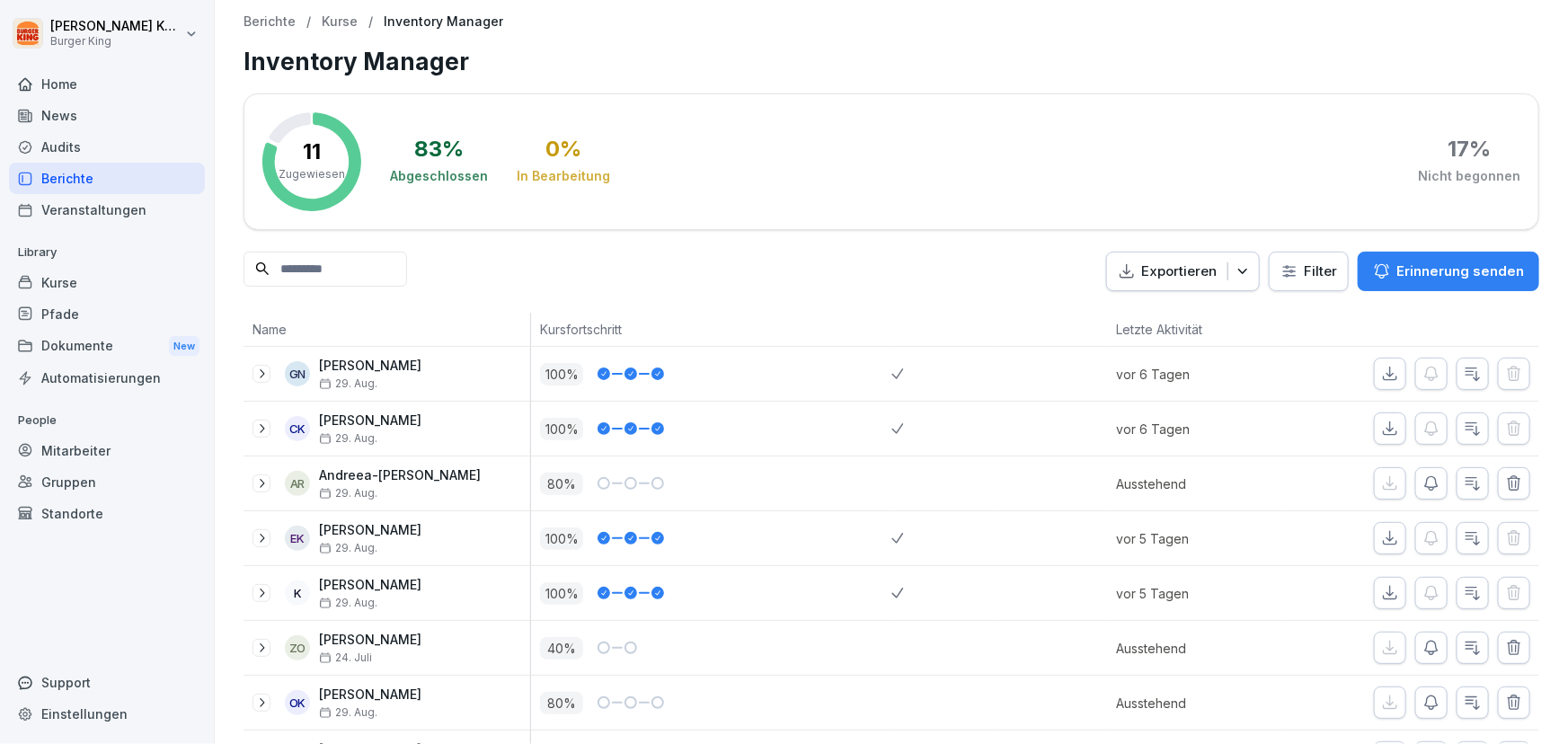
click at [87, 114] on div "News" at bounding box center [107, 115] width 196 height 31
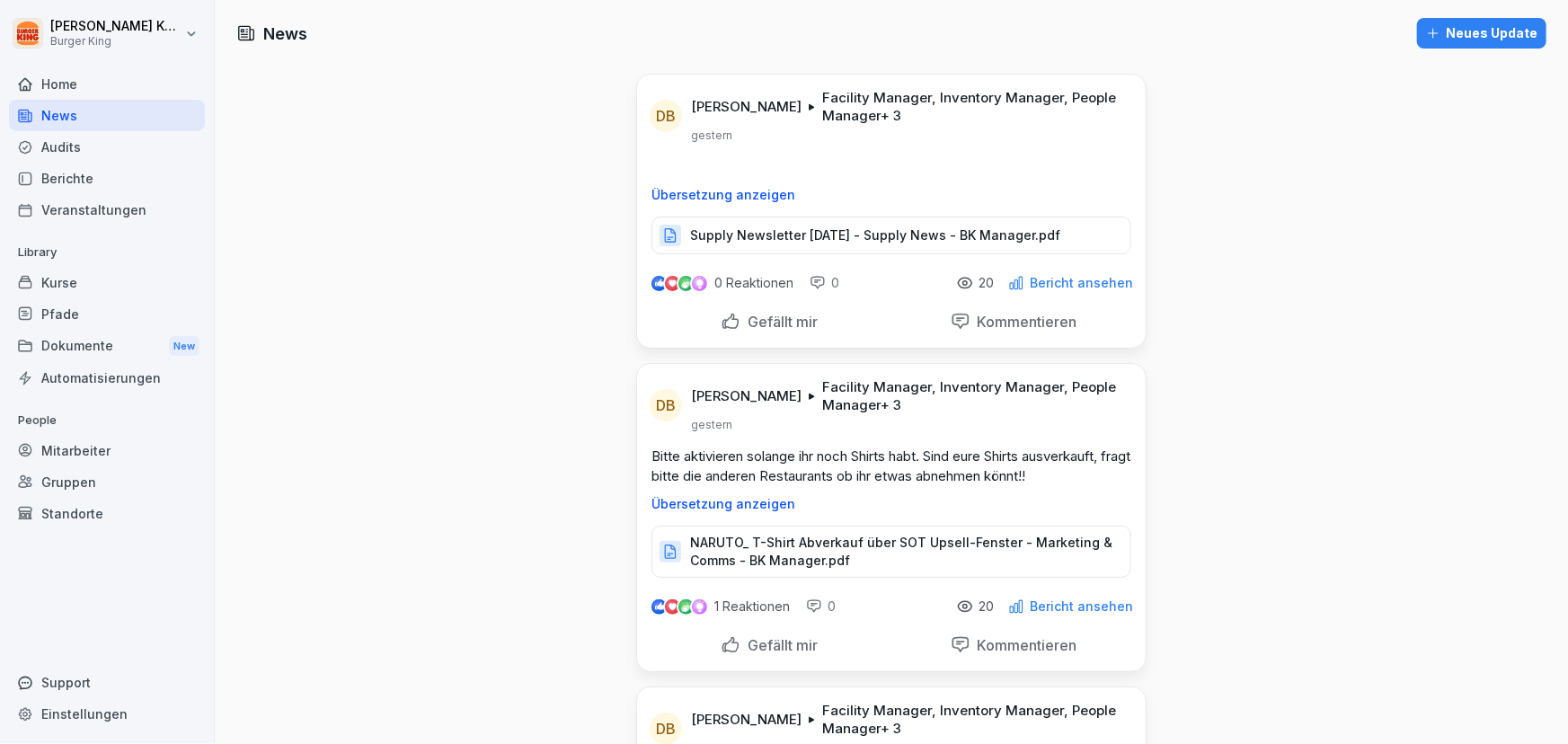
click at [9, 99] on link "News" at bounding box center [107, 115] width 196 height 31
drag, startPoint x: 381, startPoint y: 511, endPoint x: 306, endPoint y: 494, distance: 76.9
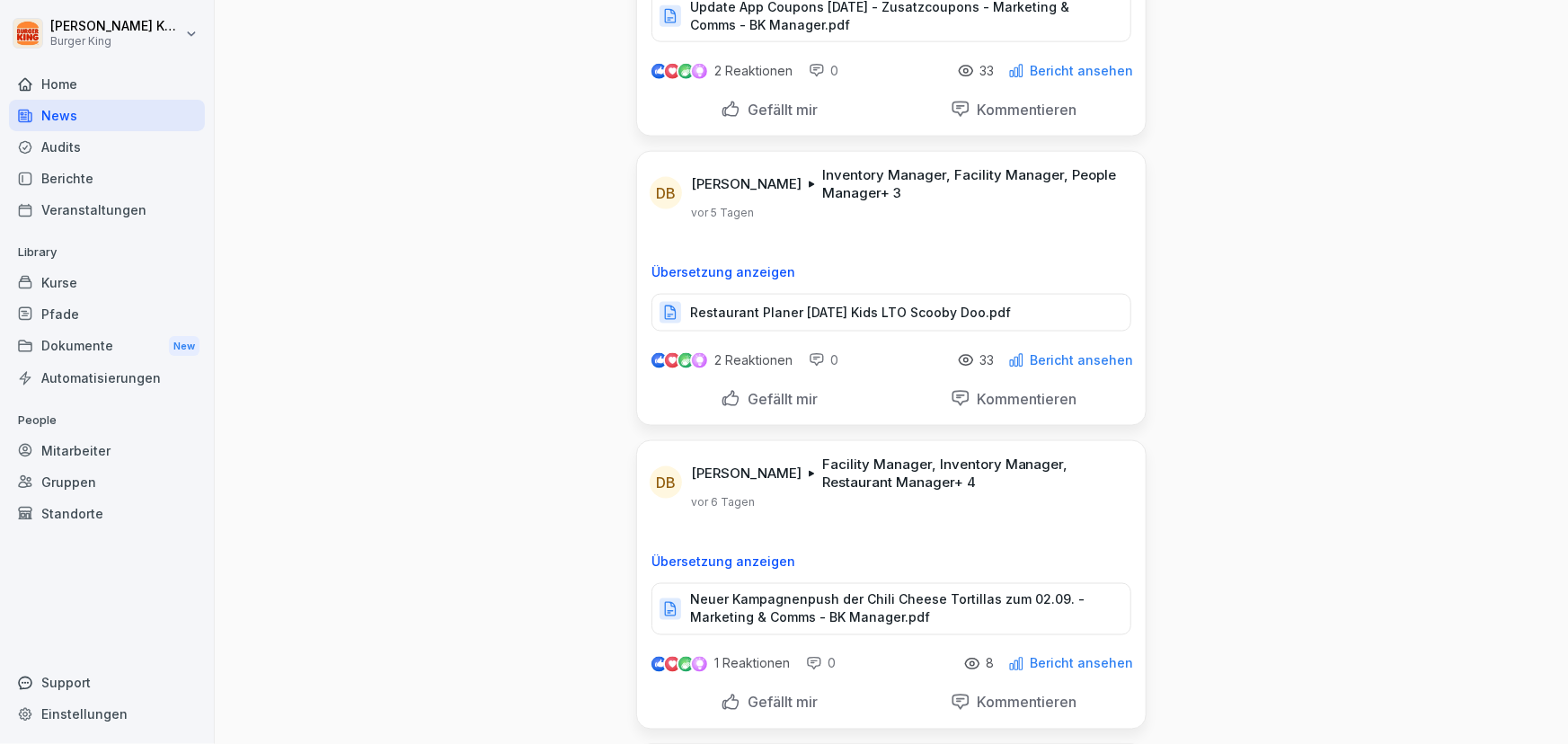
scroll to position [1225, 0]
